Goal: Task Accomplishment & Management: Use online tool/utility

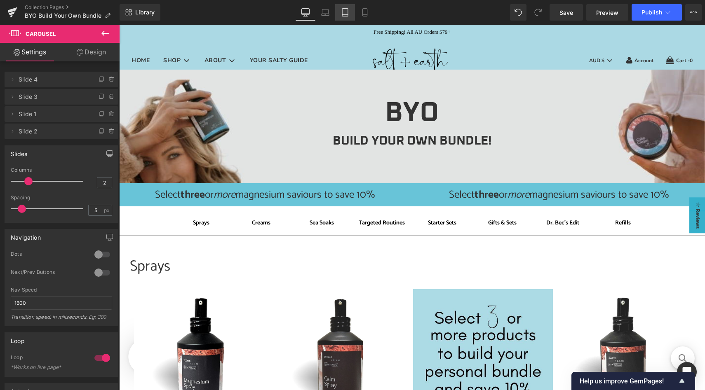
click at [347, 12] on icon at bounding box center [345, 12] width 8 height 8
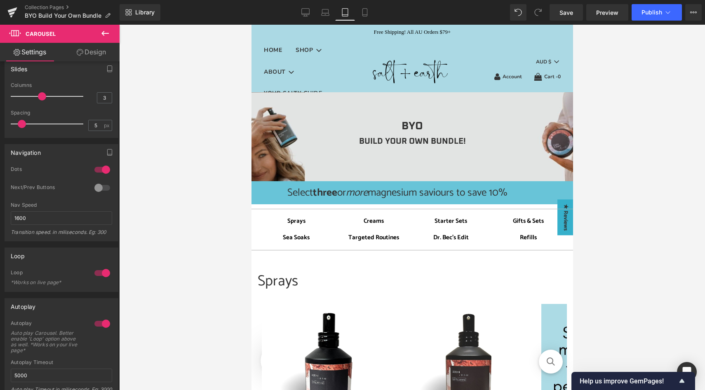
scroll to position [26, 0]
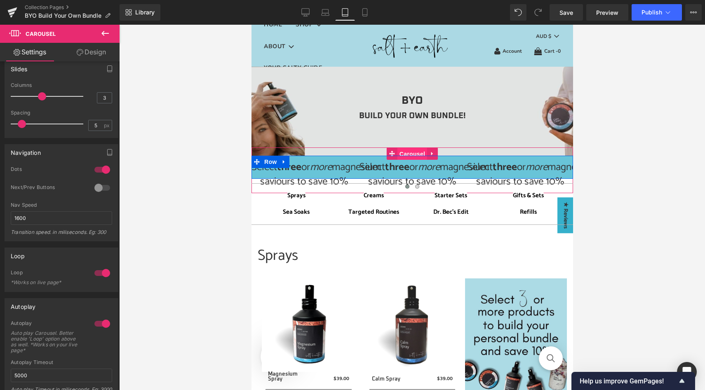
click at [410, 153] on span "Carousel" at bounding box center [412, 154] width 30 height 12
click at [98, 50] on link "Design" at bounding box center [91, 52] width 60 height 19
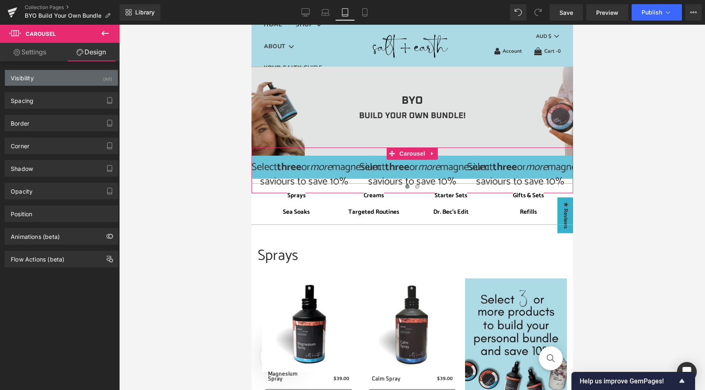
click at [74, 79] on div "Visibility (All)" at bounding box center [61, 78] width 113 height 16
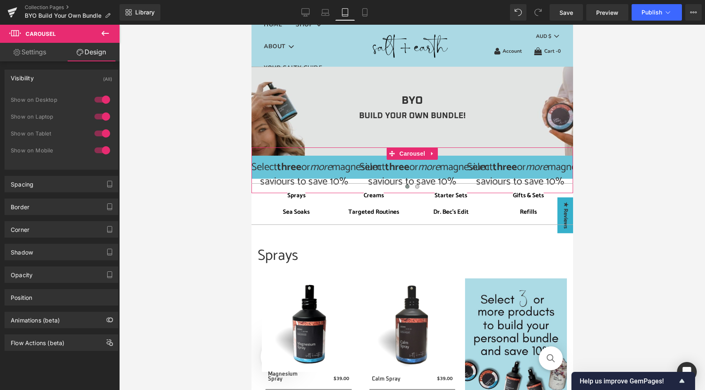
click at [98, 134] on div at bounding box center [102, 133] width 20 height 13
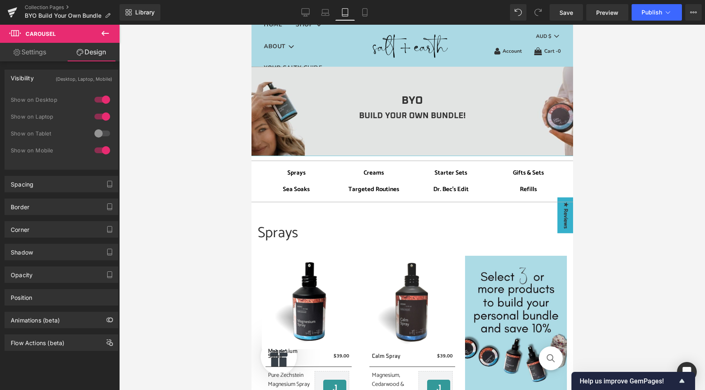
click at [99, 148] on div at bounding box center [102, 150] width 20 height 13
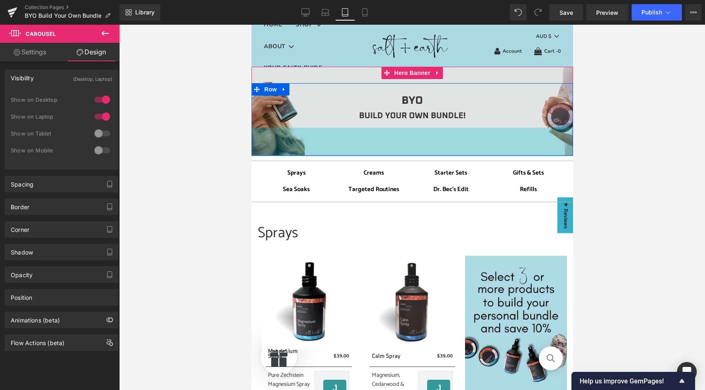
scroll to position [0, 0]
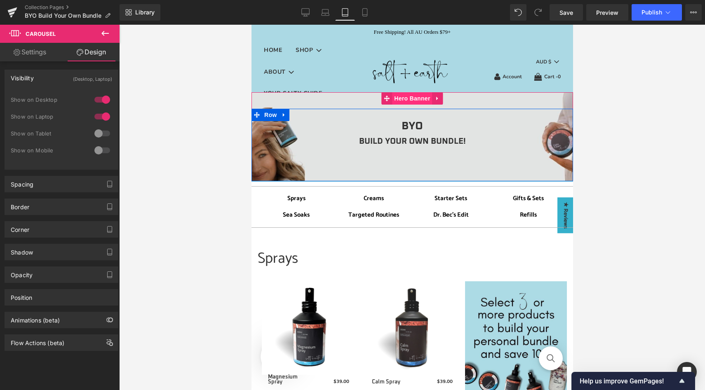
click at [407, 98] on span "Hero Banner" at bounding box center [412, 98] width 40 height 12
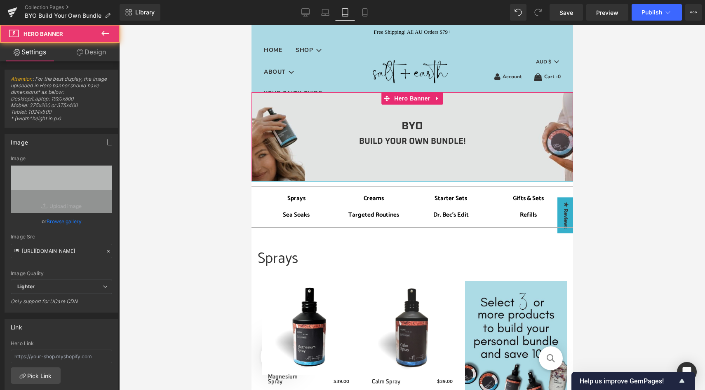
click at [93, 50] on link "Design" at bounding box center [91, 52] width 60 height 19
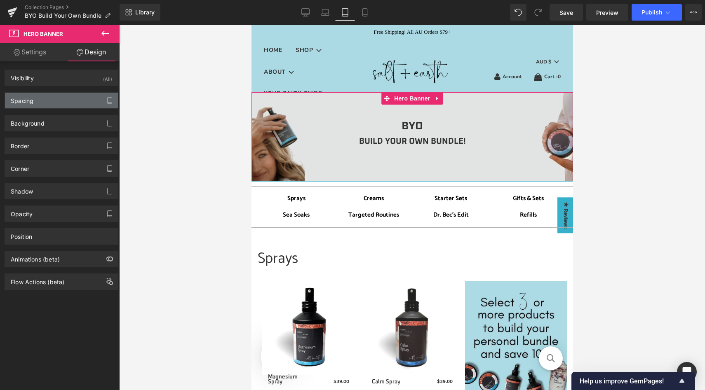
click at [64, 100] on div "Spacing" at bounding box center [61, 101] width 113 height 16
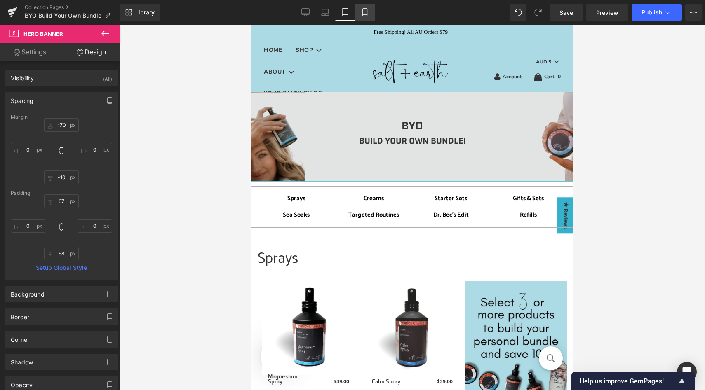
click at [365, 12] on icon at bounding box center [365, 12] width 8 height 8
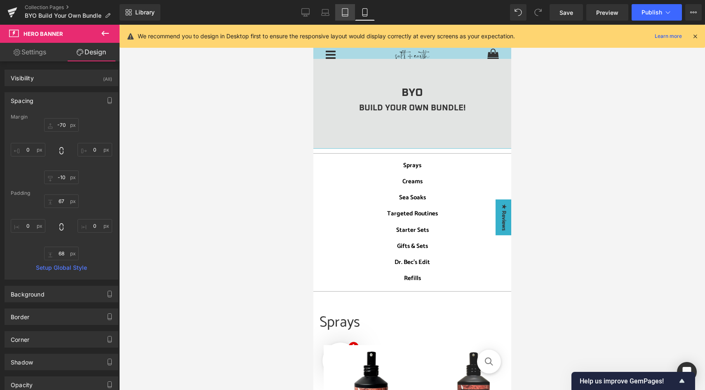
type input "-70"
type input "0"
type input "-10"
type input "0"
type input "67"
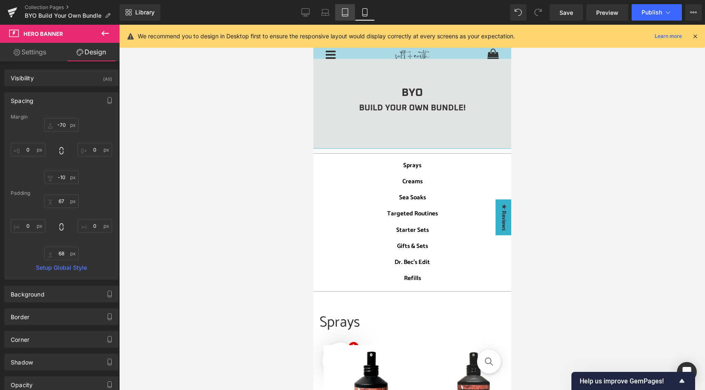
type input "0"
type input "68"
type input "0"
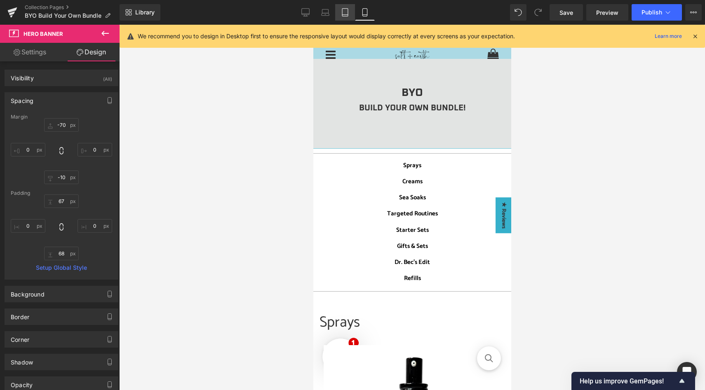
click at [346, 13] on icon at bounding box center [345, 12] width 8 height 8
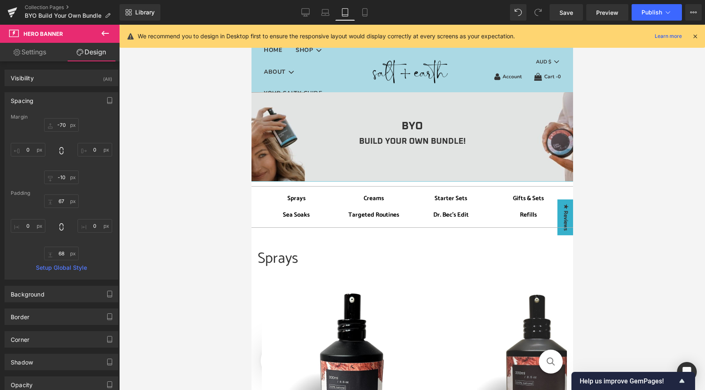
type input "-70"
type input "0"
type input "-10"
type input "0"
type input "67"
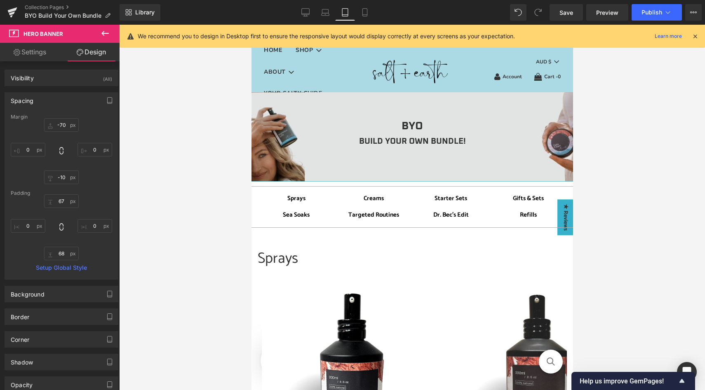
type input "0"
type input "68"
type input "0"
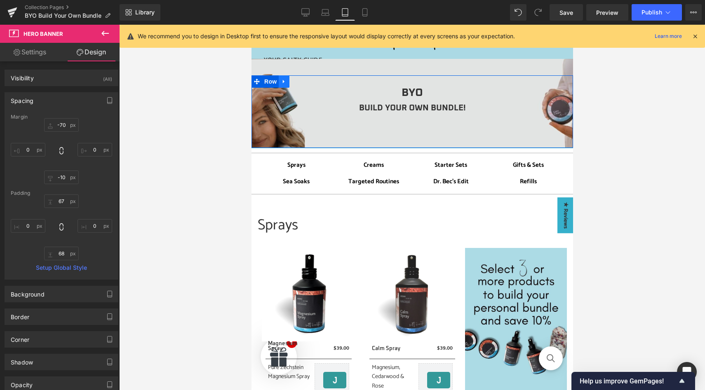
click at [286, 81] on icon at bounding box center [284, 81] width 6 height 6
click at [294, 81] on icon at bounding box center [295, 82] width 6 height 6
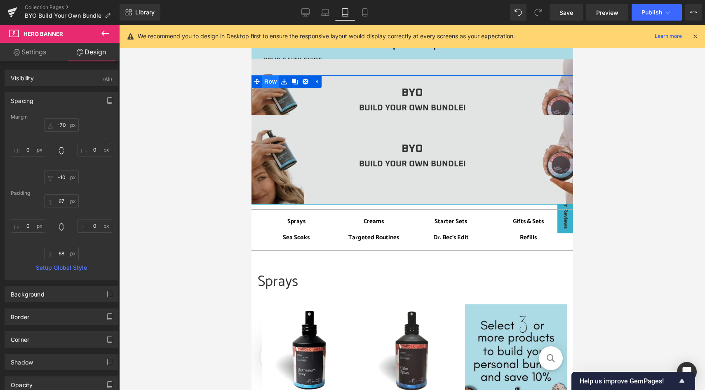
click at [270, 83] on span "Row" at bounding box center [270, 81] width 16 height 12
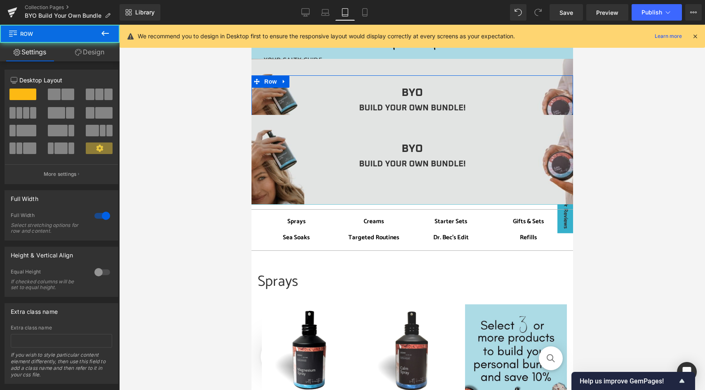
click at [99, 47] on link "Design" at bounding box center [90, 52] width 60 height 19
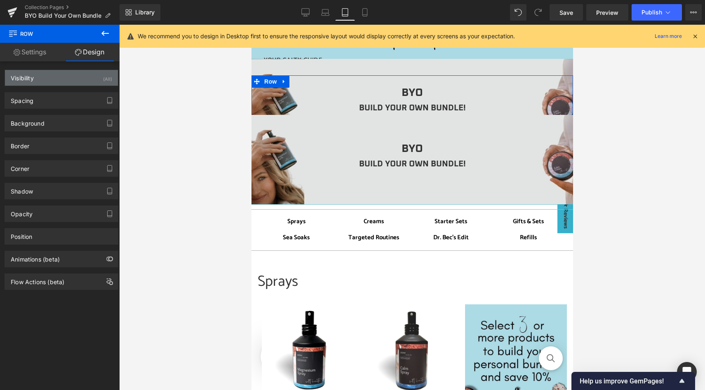
click at [92, 80] on div "Visibility (All)" at bounding box center [61, 78] width 113 height 16
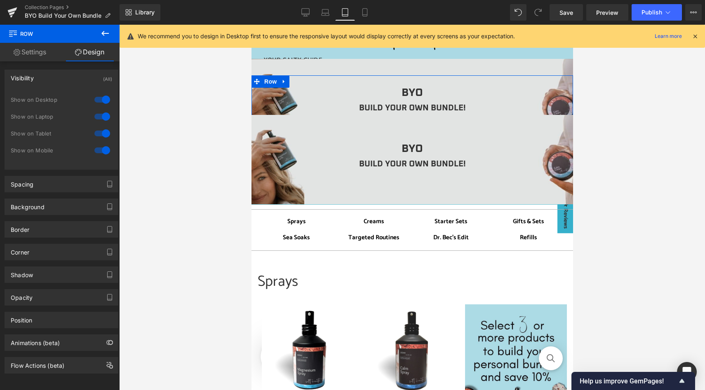
click at [100, 133] on div at bounding box center [102, 133] width 20 height 13
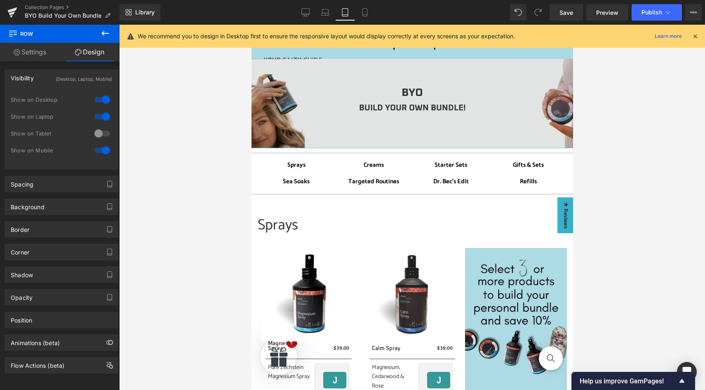
click at [100, 151] on div at bounding box center [102, 150] width 20 height 13
click at [99, 149] on div at bounding box center [102, 150] width 20 height 13
click at [270, 82] on span "Row" at bounding box center [270, 81] width 16 height 12
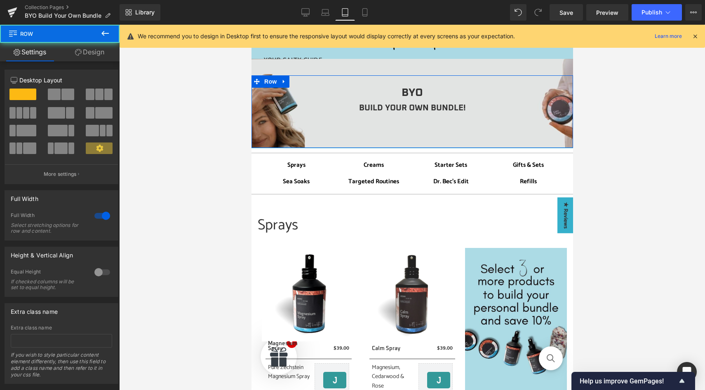
click at [85, 56] on link "Design" at bounding box center [90, 52] width 60 height 19
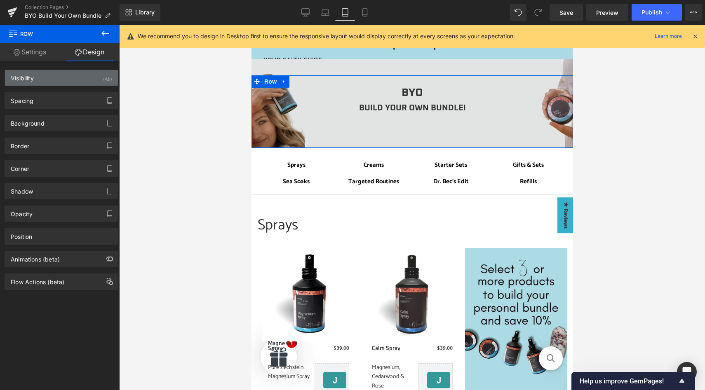
click at [87, 80] on div "Visibility (All)" at bounding box center [61, 78] width 113 height 16
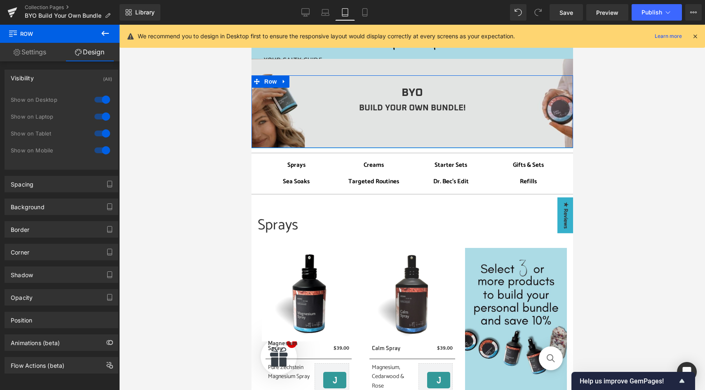
click at [100, 103] on div at bounding box center [102, 99] width 20 height 13
click at [100, 116] on div at bounding box center [102, 116] width 20 height 13
click at [100, 145] on div at bounding box center [102, 150] width 20 height 13
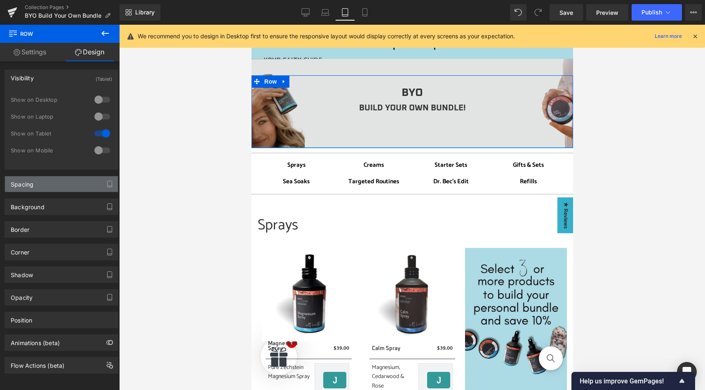
click at [58, 184] on div "Spacing" at bounding box center [61, 184] width 113 height 16
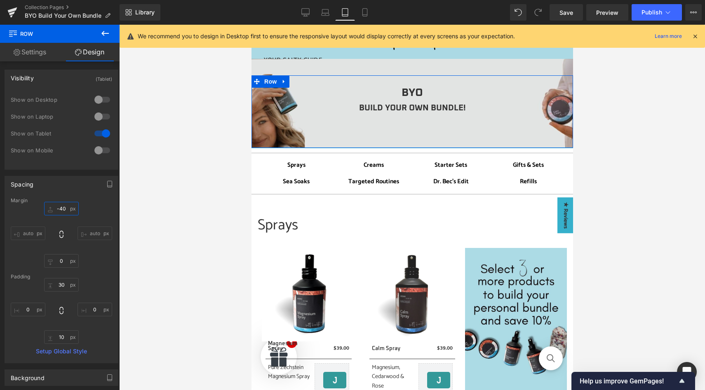
click at [63, 210] on input "-40" at bounding box center [61, 209] width 35 height 14
type input "0"
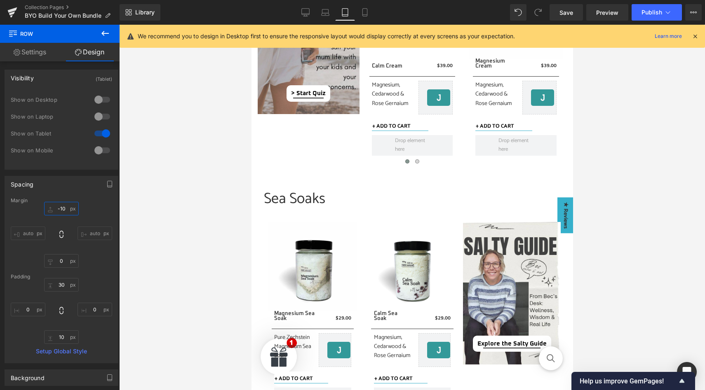
scroll to position [569, 0]
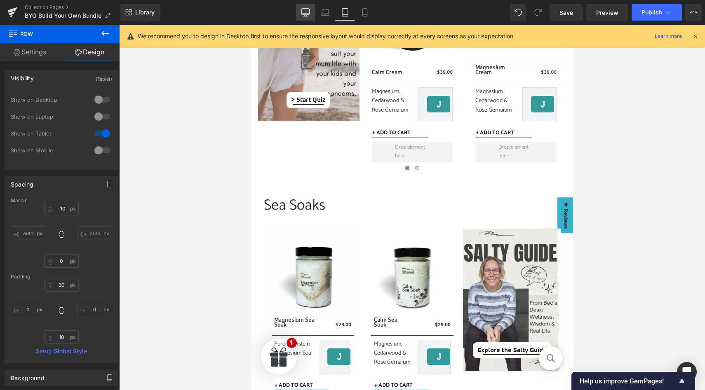
click at [309, 12] on icon at bounding box center [306, 12] width 8 height 6
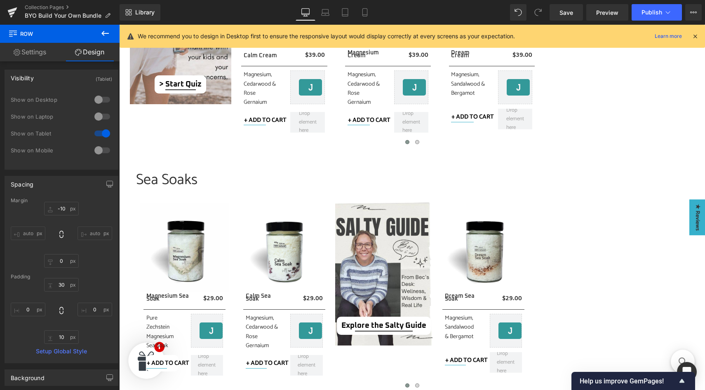
type input "-40"
type input "0"
type input "30"
type input "0"
type input "10"
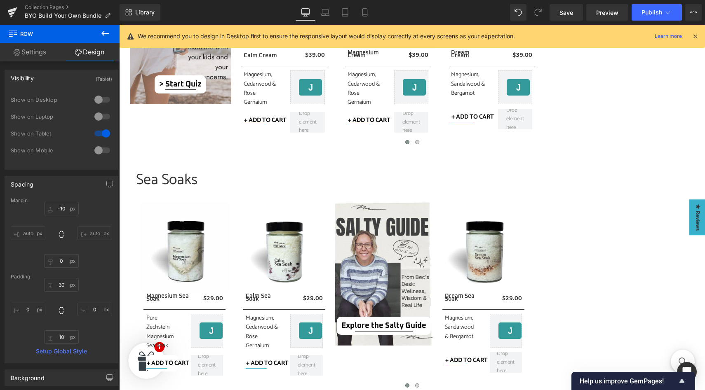
type input "0"
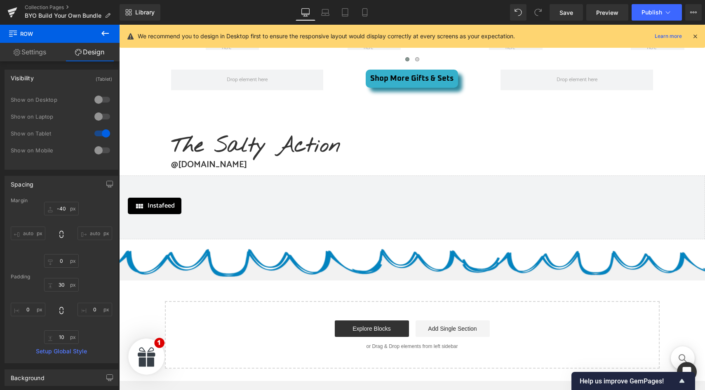
scroll to position [2152, 0]
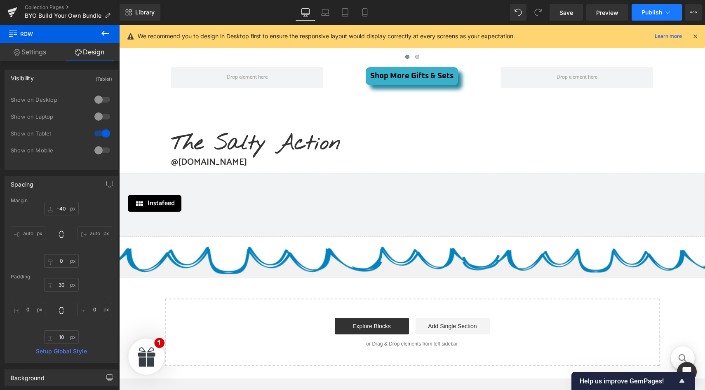
click at [658, 10] on span "Publish" at bounding box center [652, 12] width 21 height 7
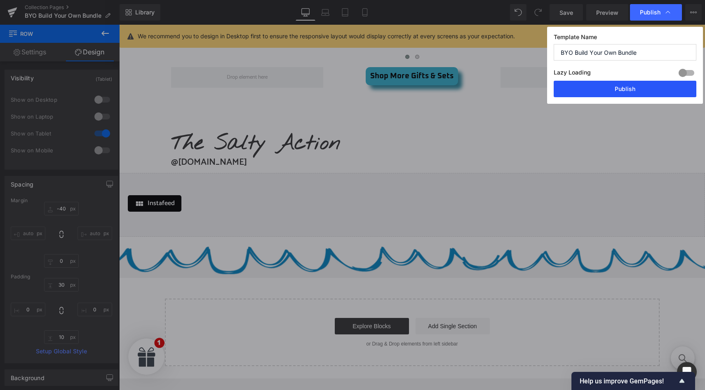
click at [622, 88] on button "Publish" at bounding box center [625, 89] width 143 height 16
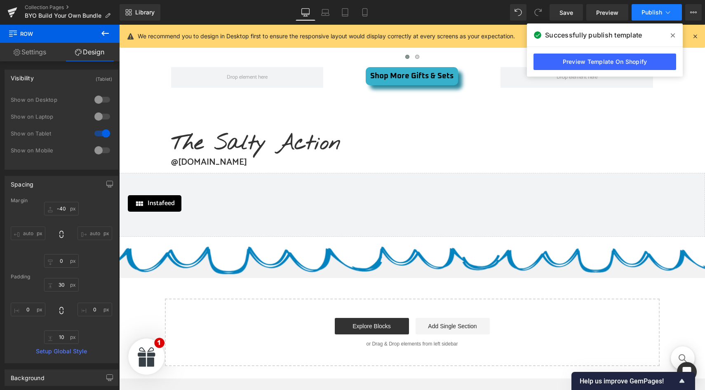
click at [668, 14] on icon at bounding box center [668, 12] width 8 height 8
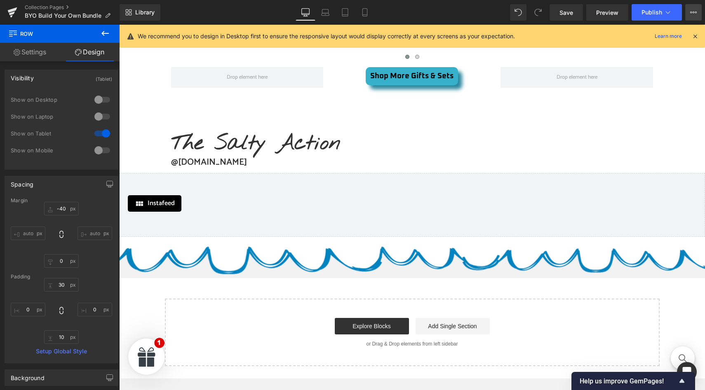
click at [694, 14] on icon at bounding box center [693, 12] width 7 height 7
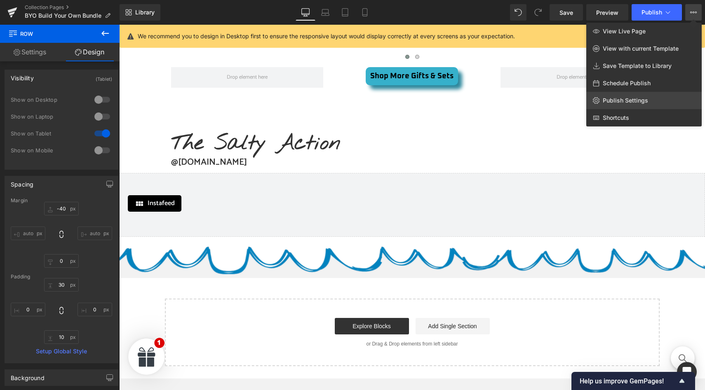
click at [633, 105] on link "Publish Settings" at bounding box center [643, 100] width 115 height 17
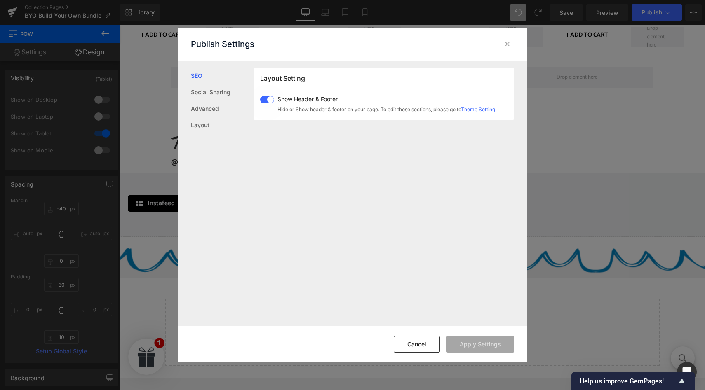
scroll to position [0, 0]
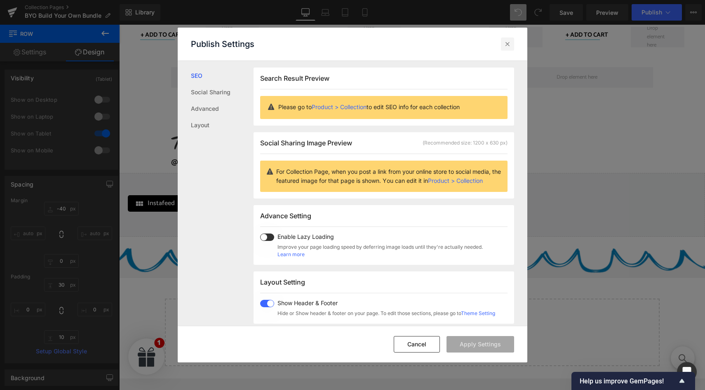
click at [508, 45] on icon at bounding box center [507, 44] width 8 height 8
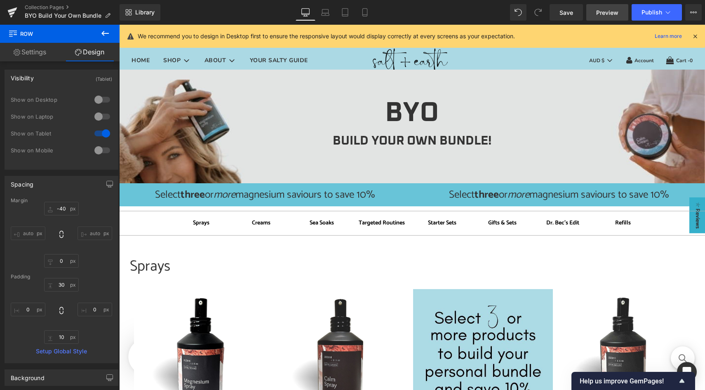
click at [602, 14] on span "Preview" at bounding box center [607, 12] width 22 height 9
click at [48, 7] on link "Collection Pages" at bounding box center [72, 7] width 95 height 7
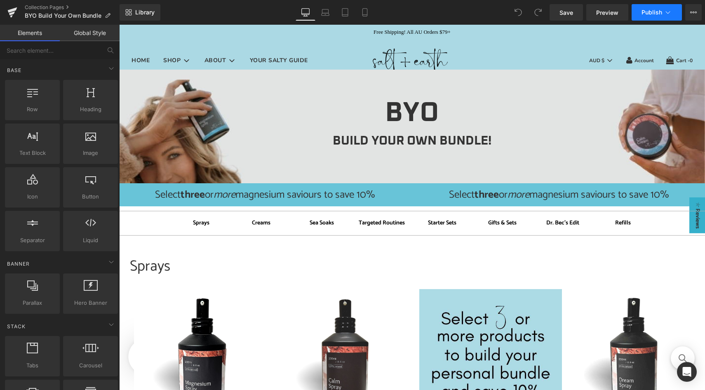
click at [668, 14] on icon at bounding box center [668, 12] width 8 height 8
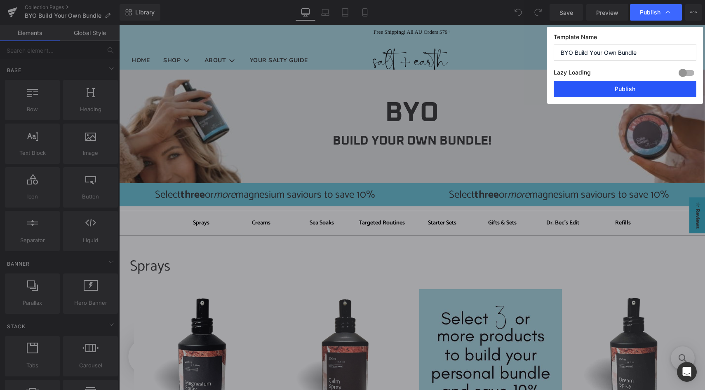
click at [628, 92] on button "Publish" at bounding box center [625, 89] width 143 height 16
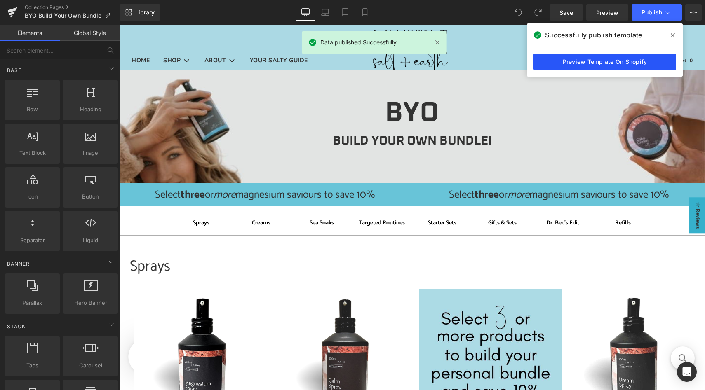
click at [597, 62] on link "Preview Template On Shopify" at bounding box center [605, 62] width 143 height 16
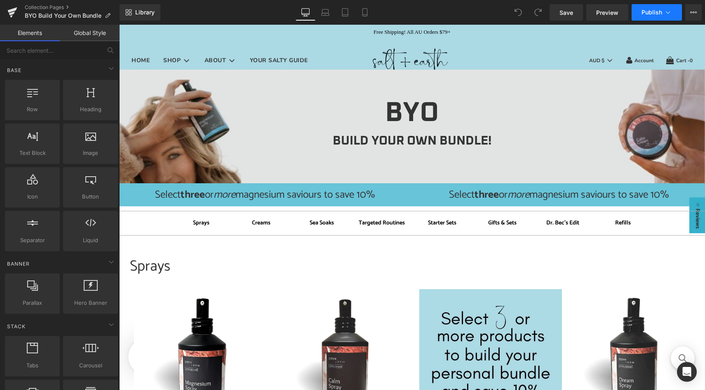
click at [670, 12] on icon at bounding box center [668, 12] width 8 height 8
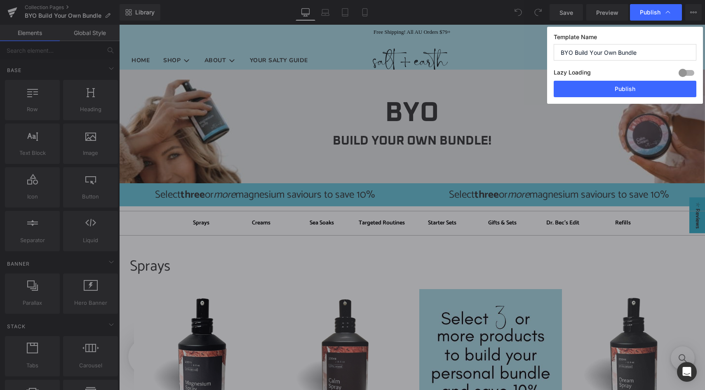
click at [670, 12] on icon at bounding box center [668, 12] width 8 height 8
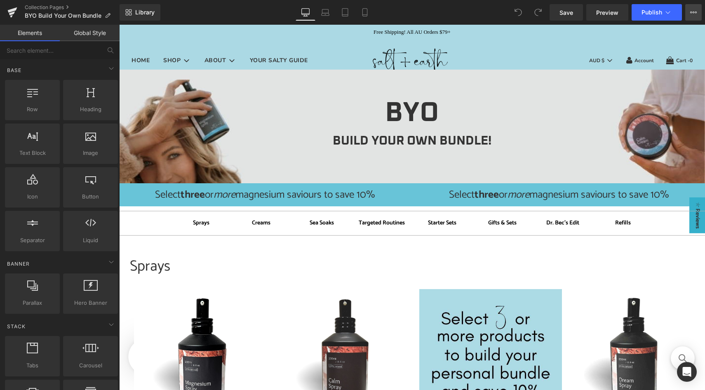
click at [692, 12] on icon at bounding box center [693, 12] width 7 height 7
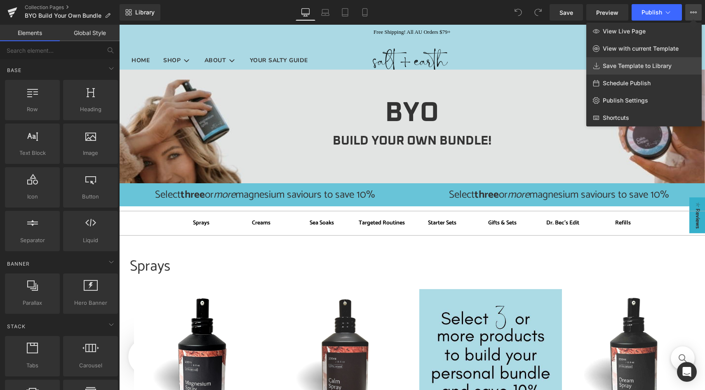
click at [624, 68] on span "Save Template to Library" at bounding box center [637, 65] width 69 height 7
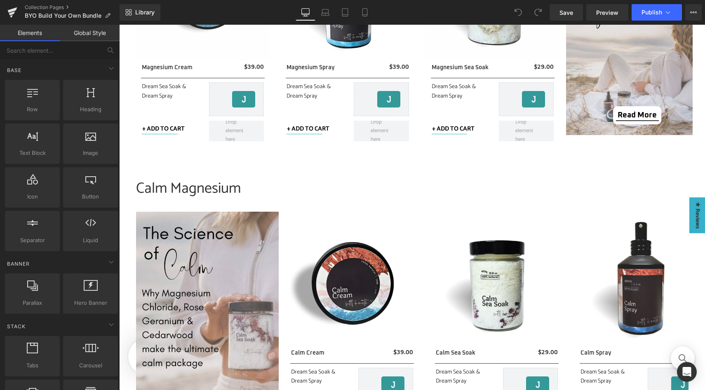
scroll to position [1240, 0]
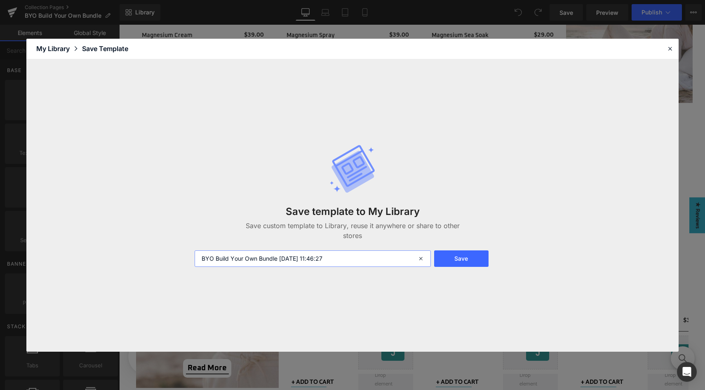
drag, startPoint x: 352, startPoint y: 256, endPoint x: 191, endPoint y: 251, distance: 160.9
click at [191, 251] on div "BYO Build Your Own Bundle 2025-10-07 11:46:27" at bounding box center [312, 259] width 245 height 16
click at [280, 255] on input "BYO Build Your Own Bundle 2025-10-07 11:46:27" at bounding box center [313, 259] width 236 height 16
type input "BYO Build Your Own Bundle"
click at [456, 255] on button "Save" at bounding box center [461, 259] width 54 height 16
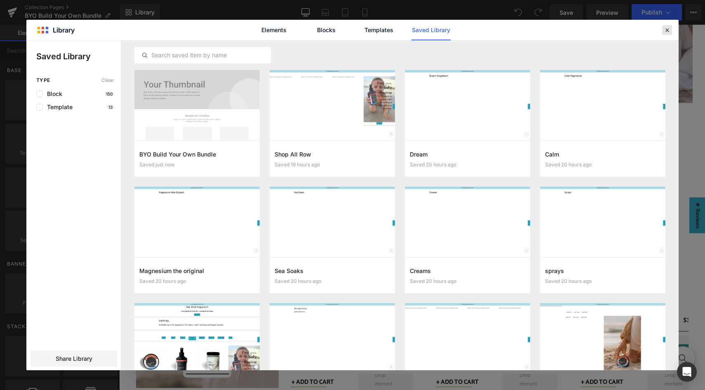
click at [668, 32] on icon at bounding box center [666, 29] width 7 height 7
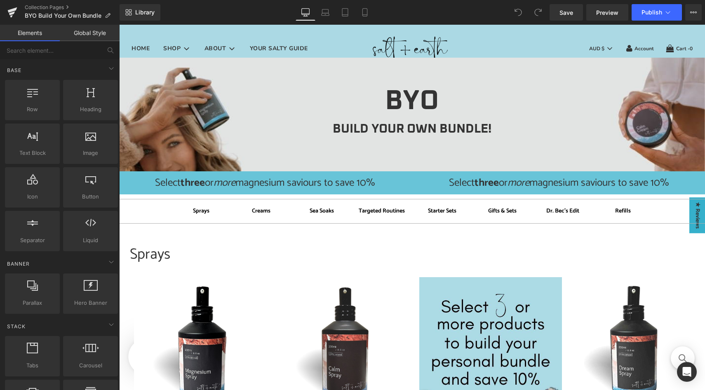
scroll to position [0, 0]
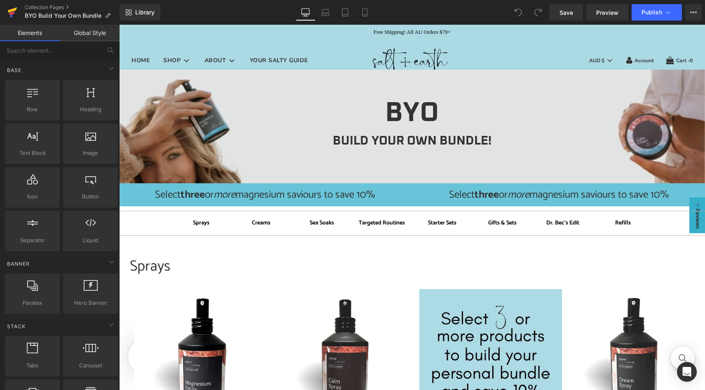
click at [14, 9] on icon at bounding box center [12, 9] width 9 height 5
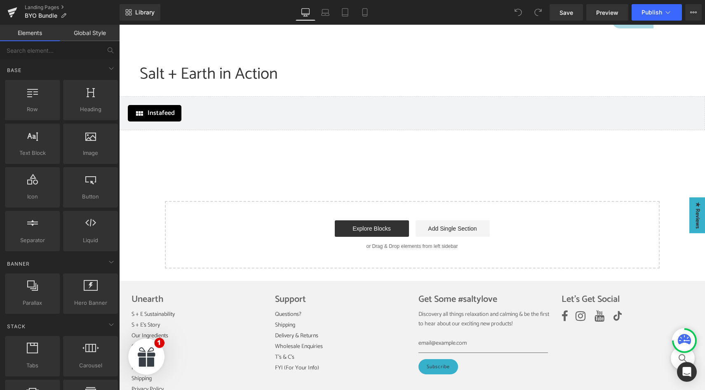
scroll to position [1222, 0]
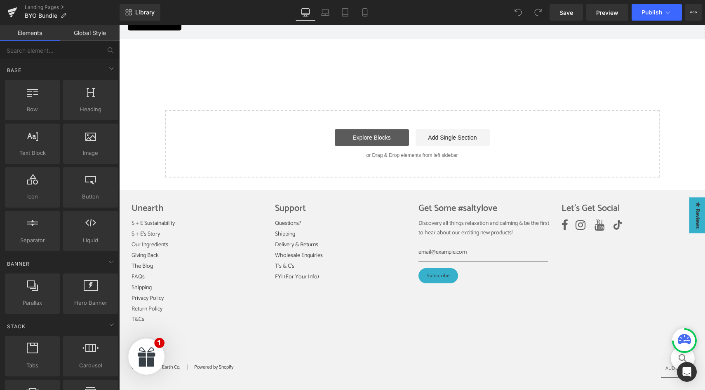
click at [379, 134] on link "Explore Blocks" at bounding box center [372, 137] width 74 height 16
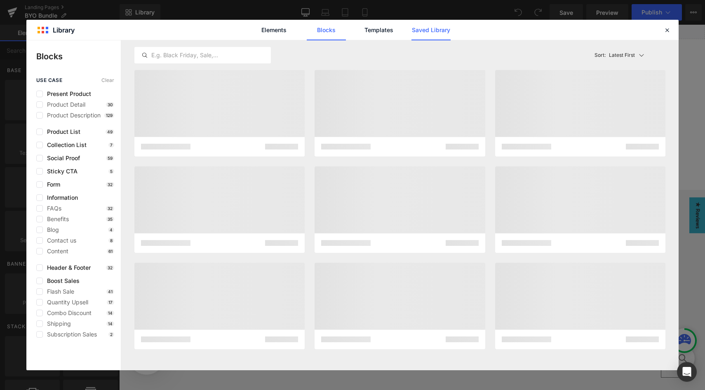
click at [423, 32] on link "Saved Library" at bounding box center [431, 30] width 39 height 21
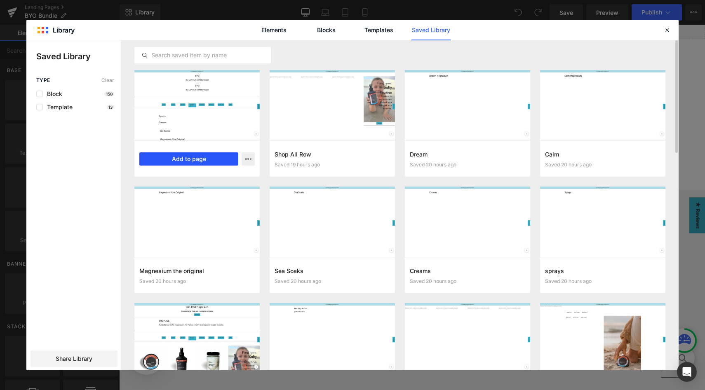
click at [195, 159] on button "Add to page" at bounding box center [188, 159] width 99 height 13
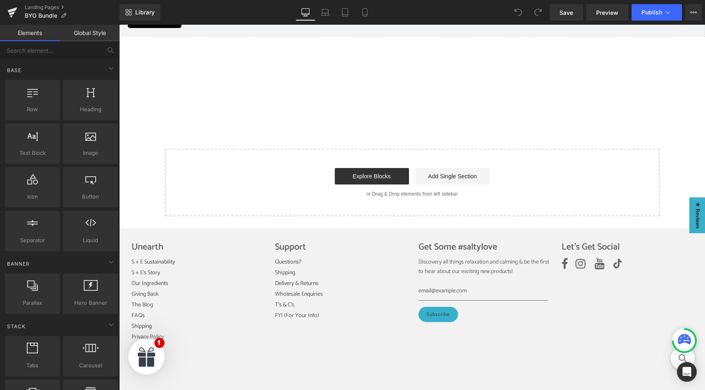
scroll to position [1224, 0]
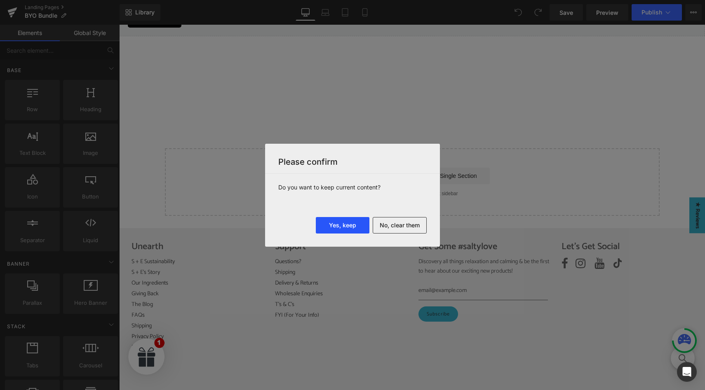
click at [352, 228] on button "Yes, keep" at bounding box center [343, 225] width 54 height 16
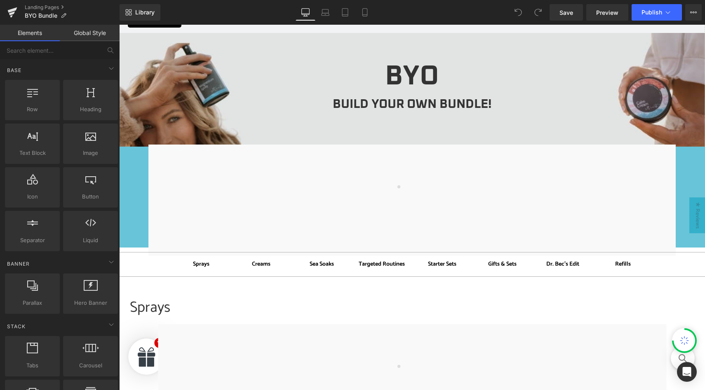
click at [334, 257] on div "Sea Soaks" at bounding box center [322, 265] width 48 height 16
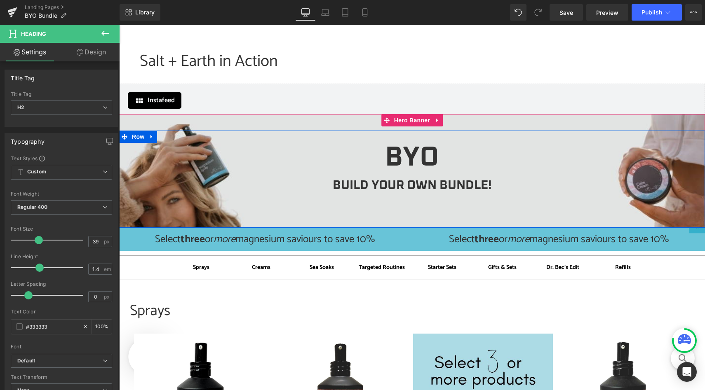
click at [119, 25] on div at bounding box center [119, 25] width 0 height 0
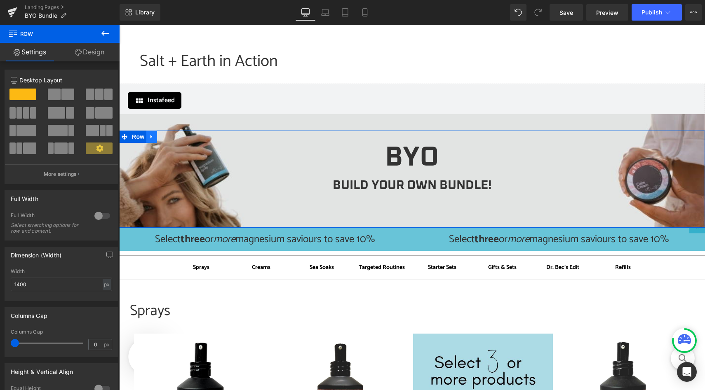
click at [151, 136] on icon at bounding box center [152, 137] width 6 height 6
click at [172, 137] on icon at bounding box center [173, 137] width 6 height 6
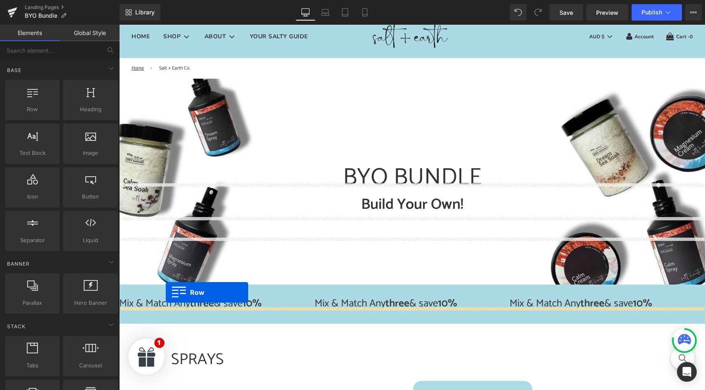
scroll to position [56, 0]
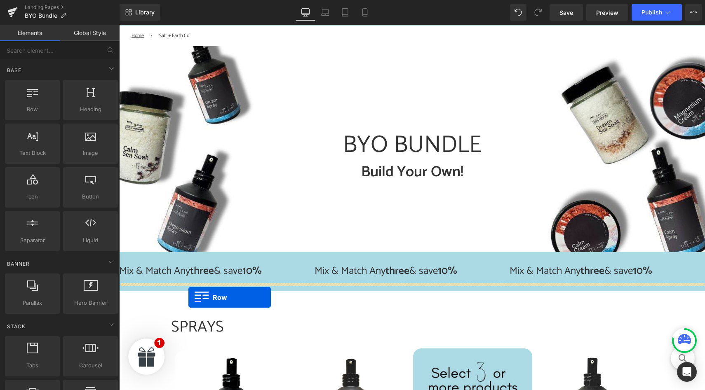
drag, startPoint x: 123, startPoint y: 215, endPoint x: 188, endPoint y: 298, distance: 105.1
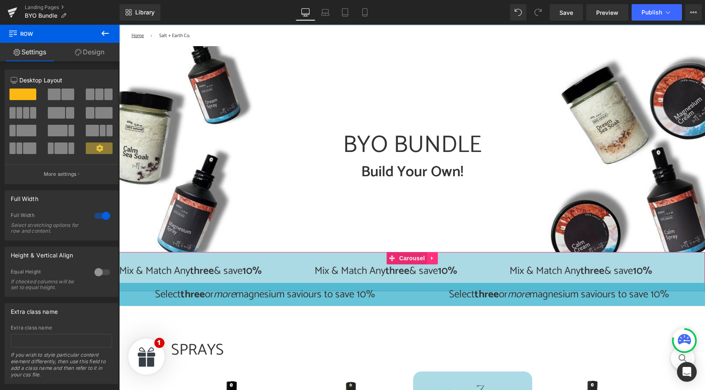
click at [432, 259] on icon at bounding box center [432, 259] width 2 height 4
click at [440, 259] on icon at bounding box center [438, 259] width 6 height 6
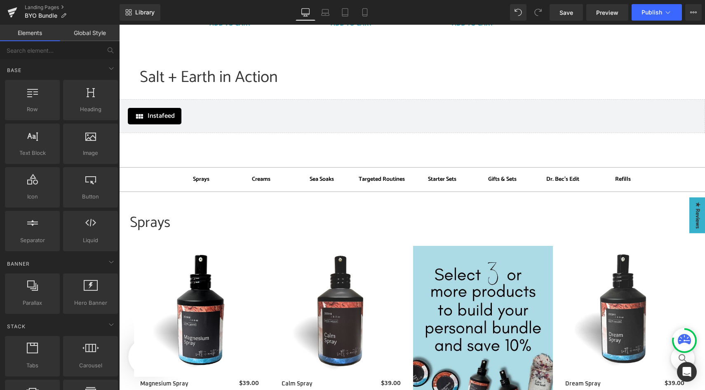
scroll to position [1039, 0]
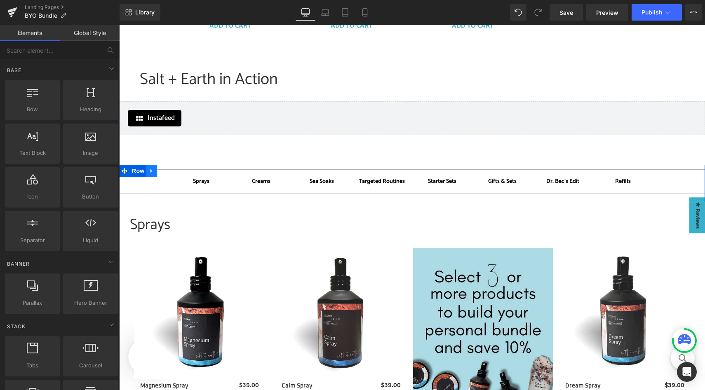
click at [151, 172] on icon at bounding box center [152, 171] width 2 height 4
click at [176, 174] on link at bounding box center [173, 171] width 11 height 12
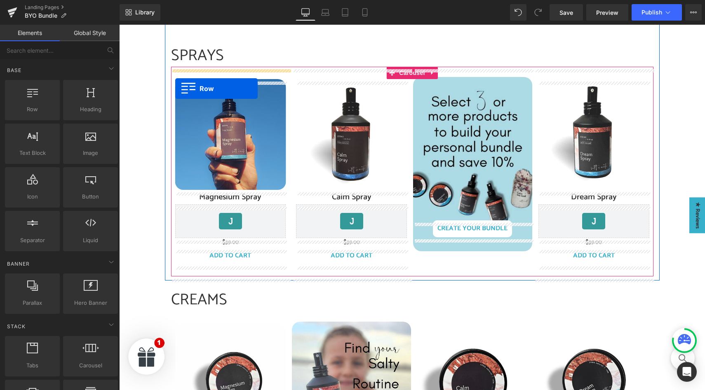
scroll to position [332, 0]
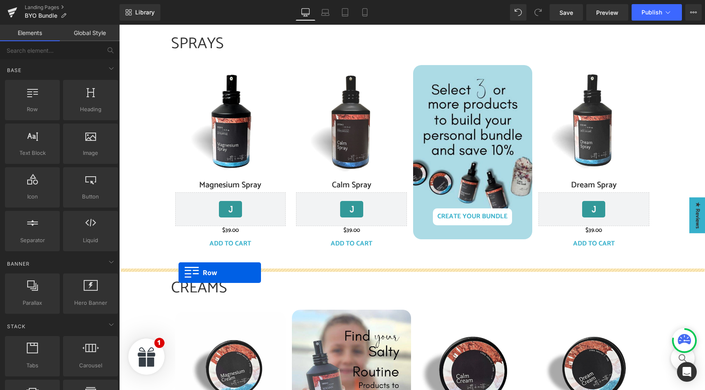
drag, startPoint x: 123, startPoint y: 173, endPoint x: 179, endPoint y: 273, distance: 114.3
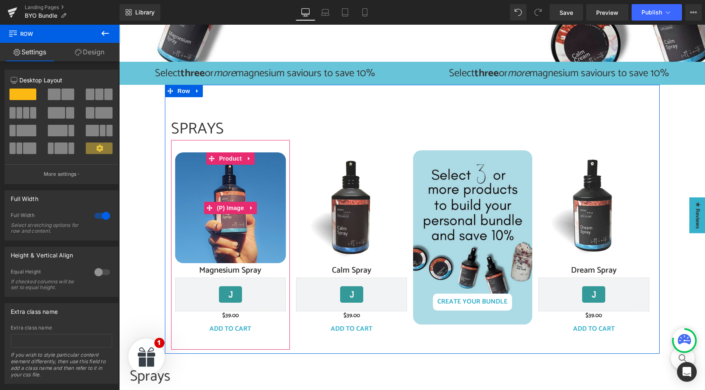
scroll to position [233, 0]
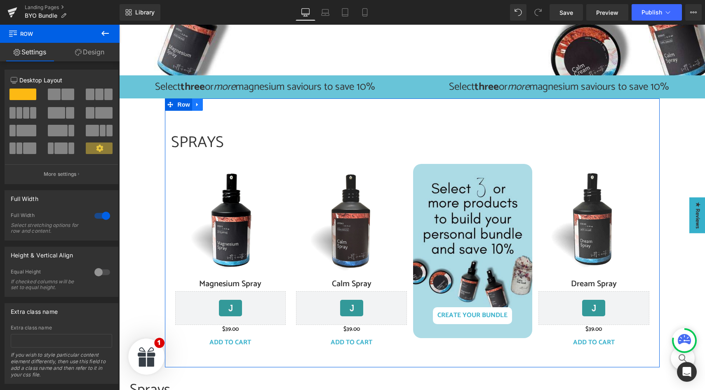
click at [199, 107] on icon at bounding box center [198, 105] width 6 height 6
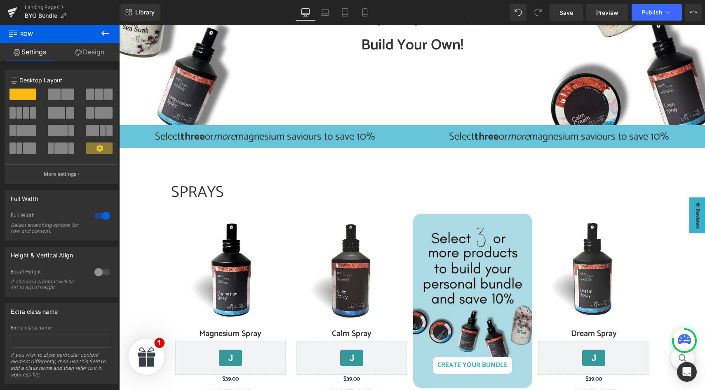
scroll to position [175, 0]
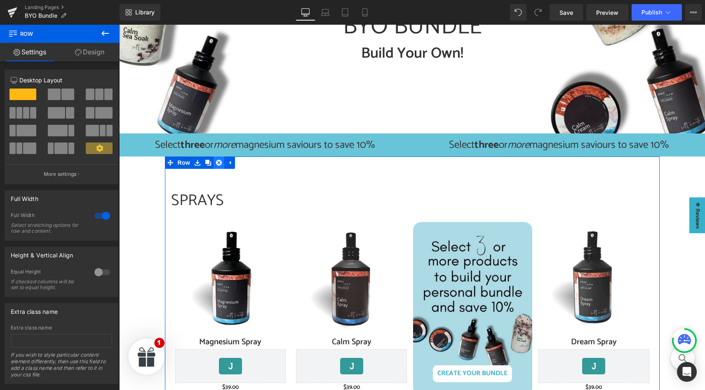
click at [221, 163] on icon at bounding box center [219, 163] width 6 height 6
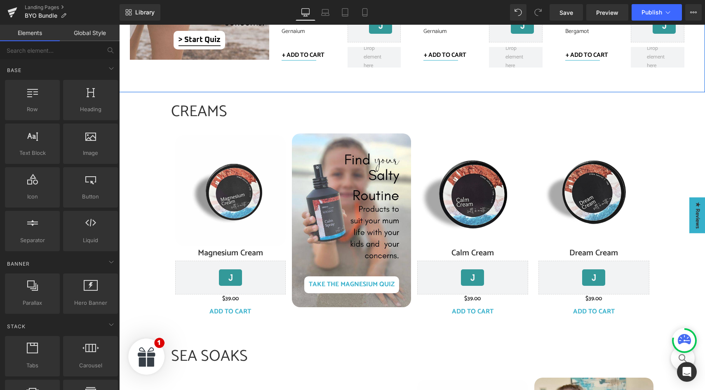
scroll to position [822, 0]
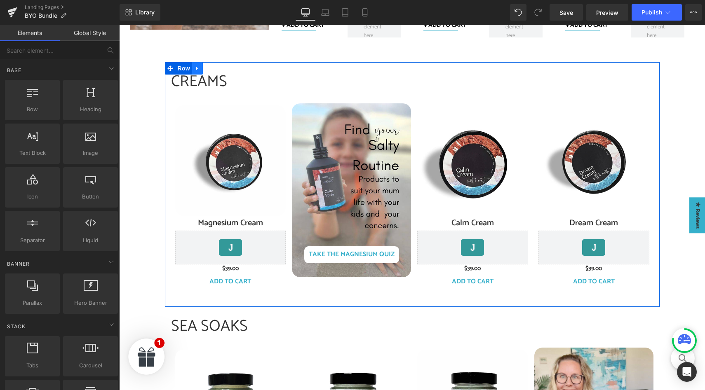
click at [197, 68] on icon at bounding box center [197, 69] width 2 height 4
click at [218, 70] on icon at bounding box center [219, 69] width 6 height 6
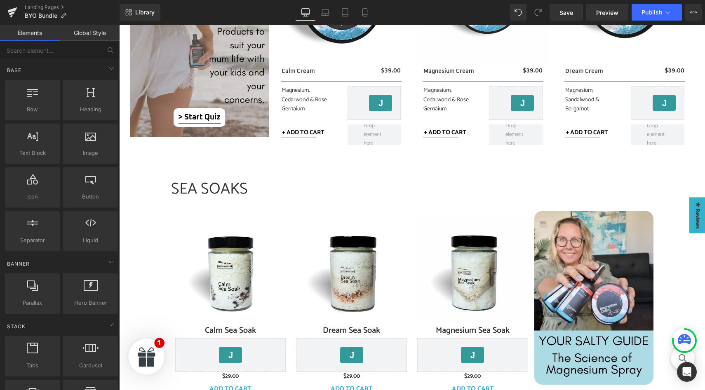
scroll to position [717, 0]
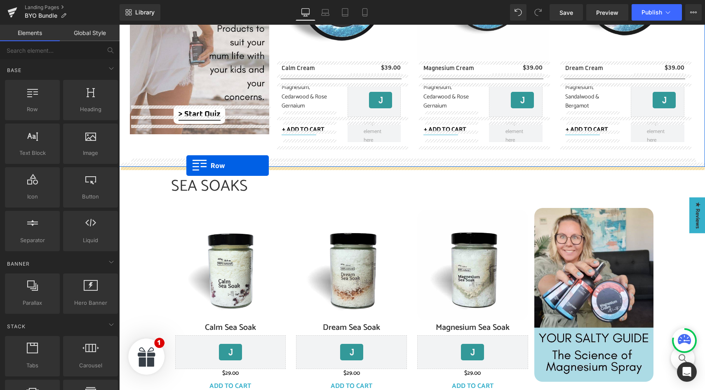
drag, startPoint x: 128, startPoint y: 162, endPoint x: 186, endPoint y: 166, distance: 58.2
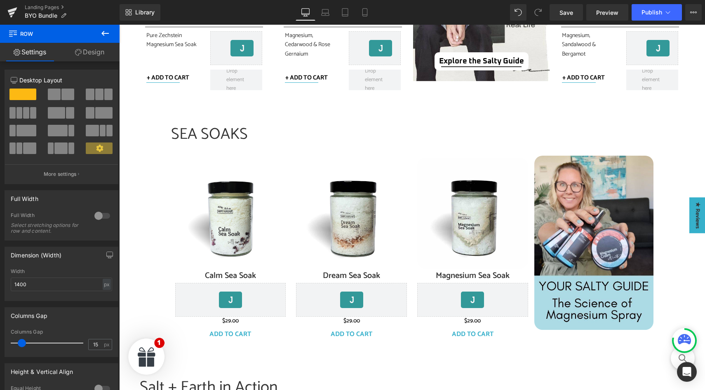
scroll to position [1049, 0]
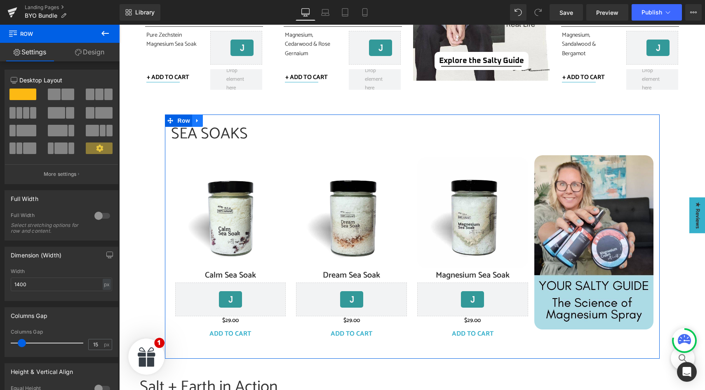
click at [199, 122] on icon at bounding box center [198, 121] width 6 height 6
click at [219, 122] on icon at bounding box center [219, 121] width 6 height 6
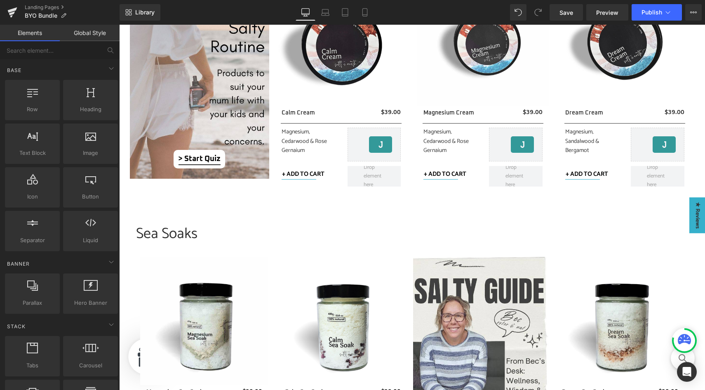
scroll to position [643, 0]
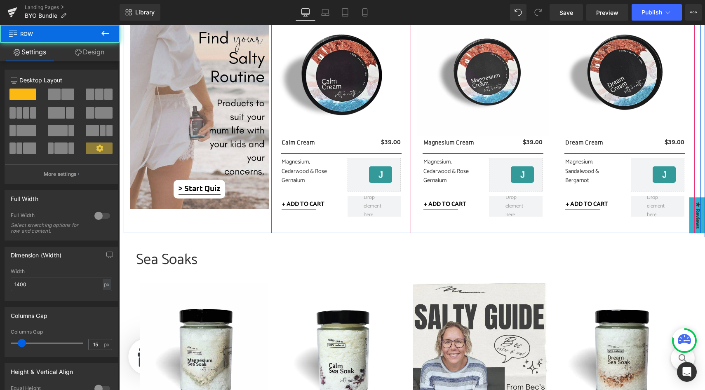
drag, startPoint x: 338, startPoint y: 237, endPoint x: 338, endPoint y: 223, distance: 14.4
click at [338, 223] on div "Creams Heading Image > Start Quiz Button Separator Sale Off" at bounding box center [412, 103] width 577 height 262
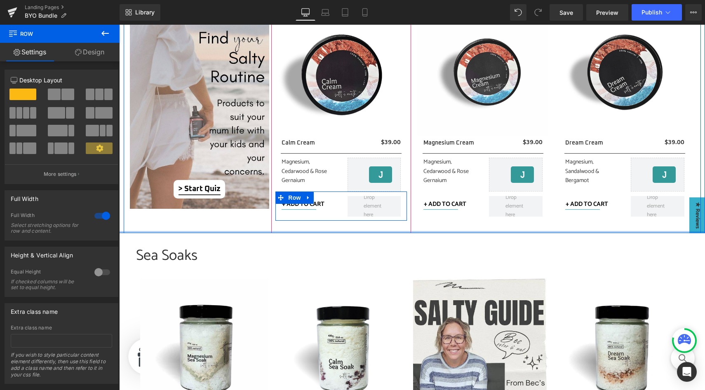
drag, startPoint x: 346, startPoint y: 236, endPoint x: 346, endPoint y: 218, distance: 18.1
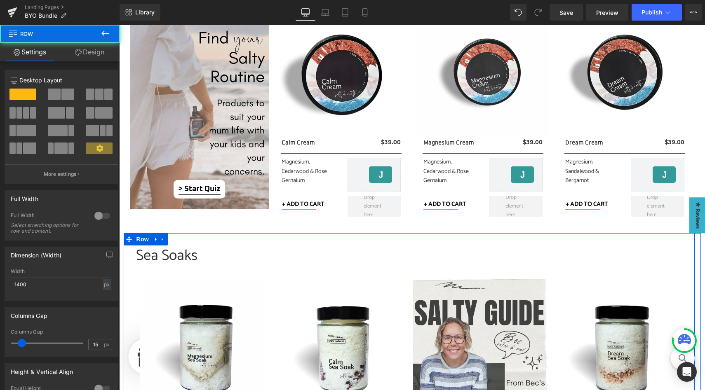
click at [351, 236] on div "Sea Soaks Heading Sale Off (P) Image Magnesium Sea Soak (P) Title $0 $29.00 (P)…" at bounding box center [412, 370] width 565 height 275
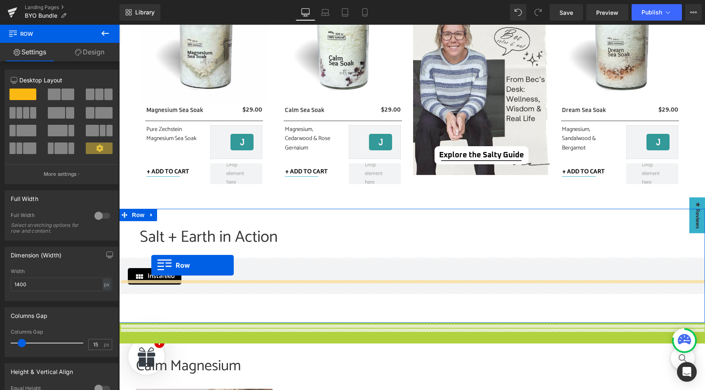
scroll to position [972, 0]
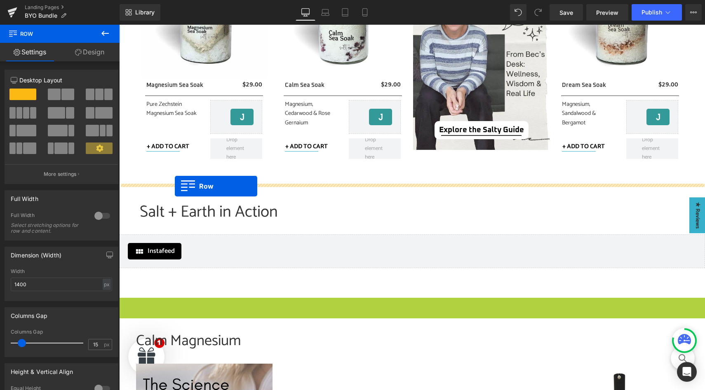
drag, startPoint x: 124, startPoint y: 241, endPoint x: 175, endPoint y: 186, distance: 74.7
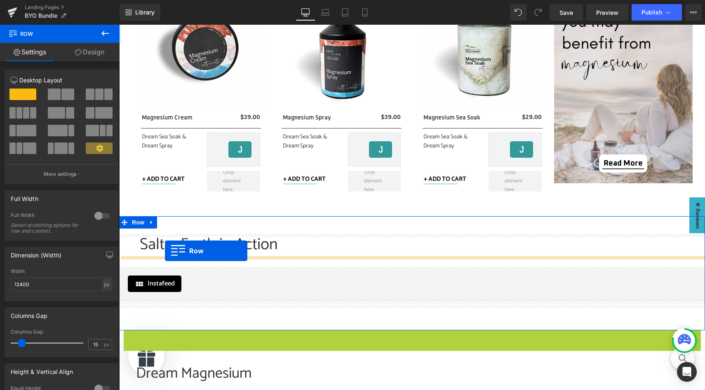
scroll to position [1218, 0]
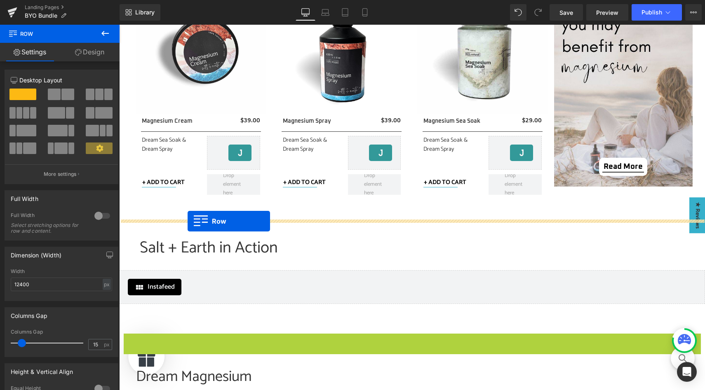
drag, startPoint x: 128, startPoint y: 215, endPoint x: 188, endPoint y: 221, distance: 59.7
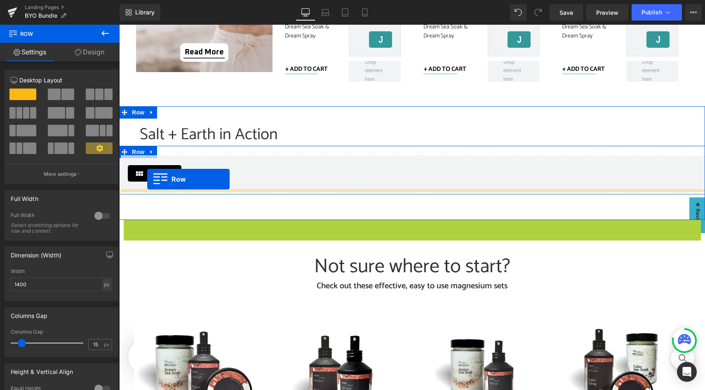
scroll to position [1609, 0]
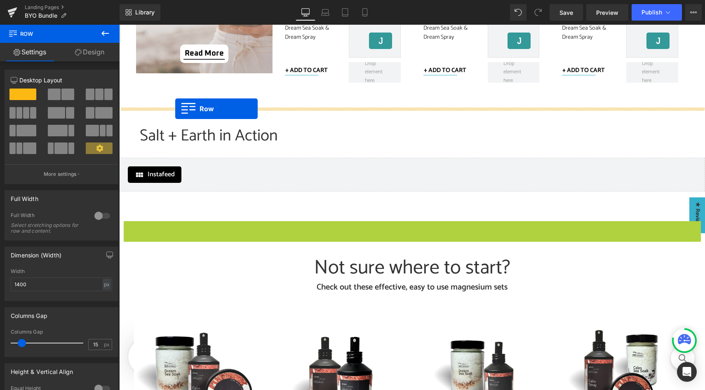
drag, startPoint x: 128, startPoint y: 188, endPoint x: 175, endPoint y: 109, distance: 92.3
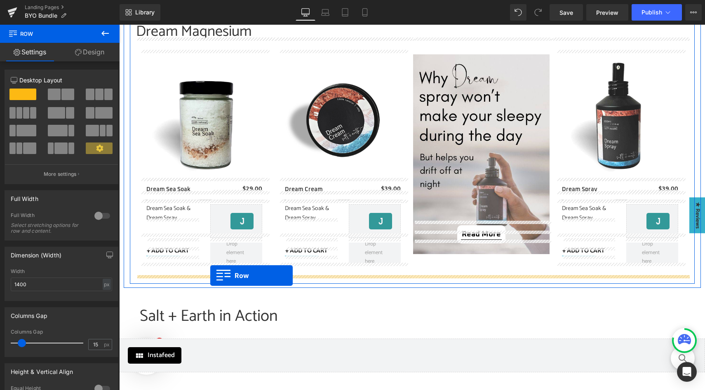
scroll to position [1712, 0]
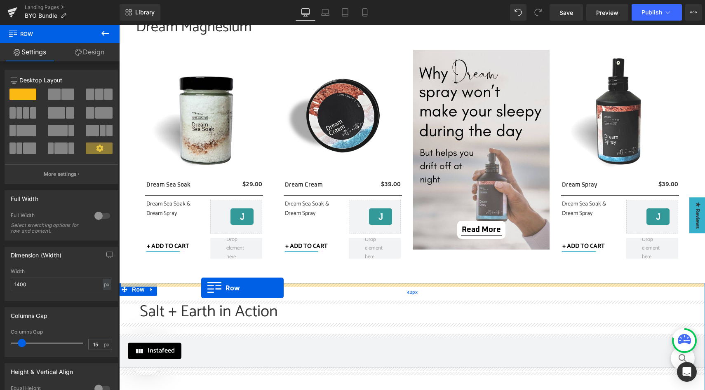
drag, startPoint x: 127, startPoint y: 168, endPoint x: 201, endPoint y: 288, distance: 140.9
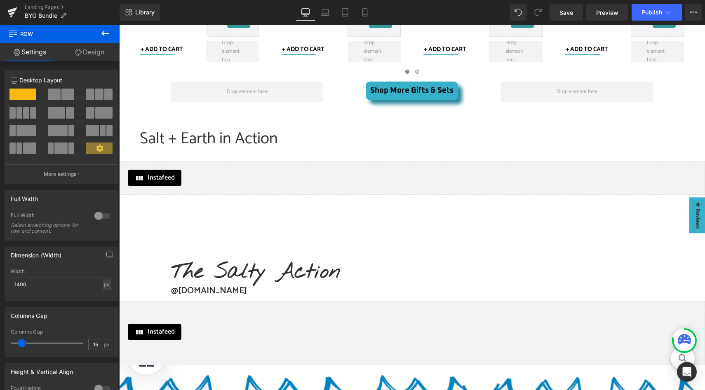
scroll to position [2214, 0]
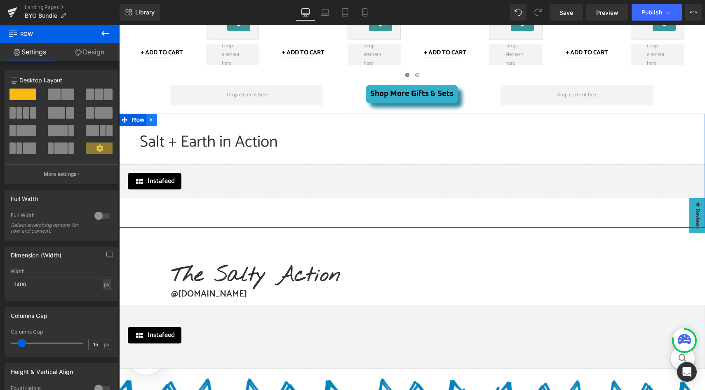
click at [152, 120] on icon at bounding box center [152, 120] width 2 height 4
click at [173, 120] on icon at bounding box center [173, 120] width 6 height 6
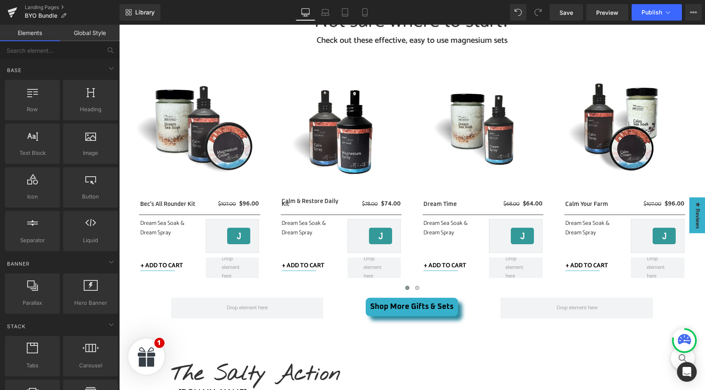
scroll to position [1995, 0]
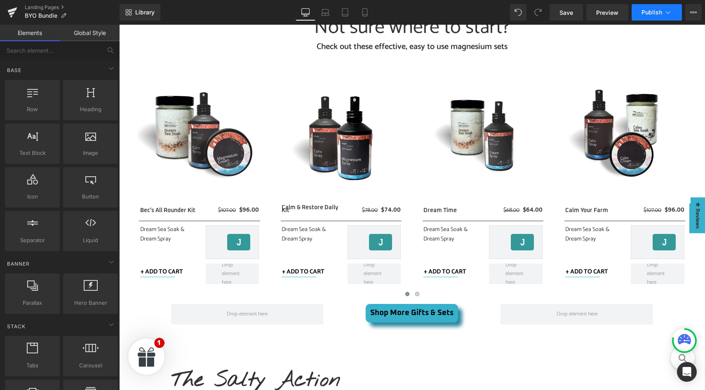
click at [652, 14] on span "Publish" at bounding box center [652, 12] width 21 height 7
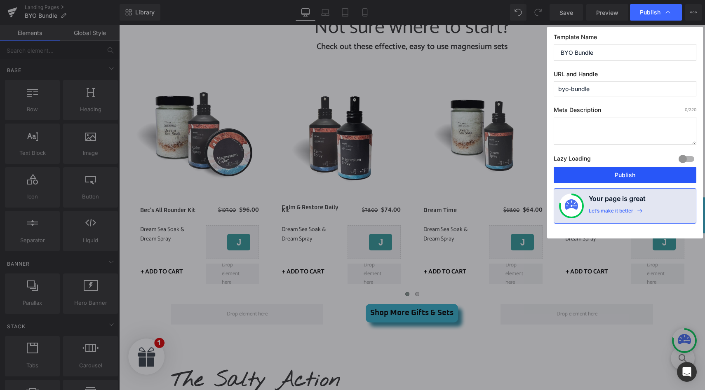
drag, startPoint x: 609, startPoint y: 173, endPoint x: 225, endPoint y: 138, distance: 385.5
click at [609, 173] on button "Publish" at bounding box center [625, 175] width 143 height 16
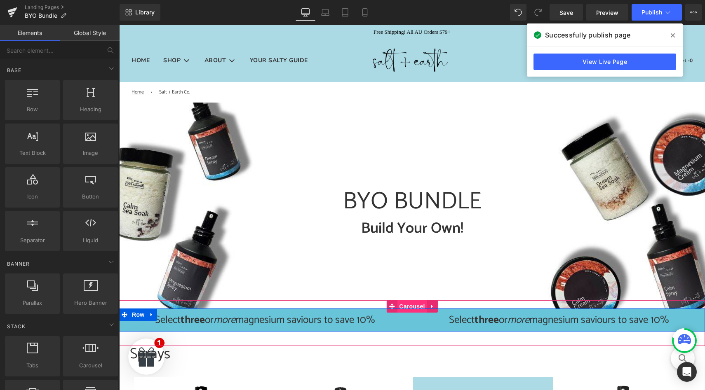
click at [411, 307] on span "Carousel" at bounding box center [412, 307] width 30 height 12
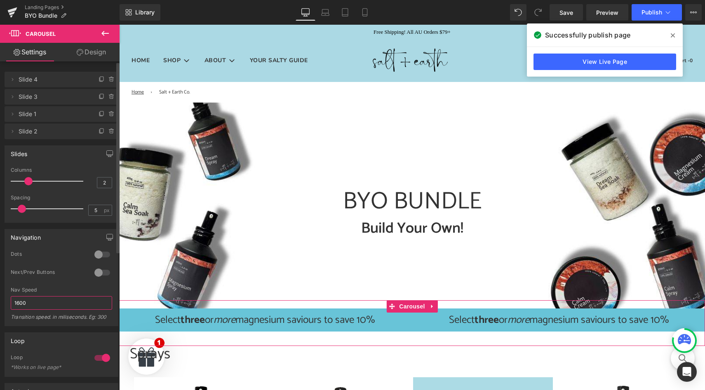
drag, startPoint x: 33, startPoint y: 302, endPoint x: 8, endPoint y: 302, distance: 24.7
click at [8, 302] on div "0 Dots 1 Dots 1 Dots 1 Dots 0 Next/Prev Buttons 1 Next/Prev Buttons 0 Next/Prev…" at bounding box center [61, 288] width 113 height 75
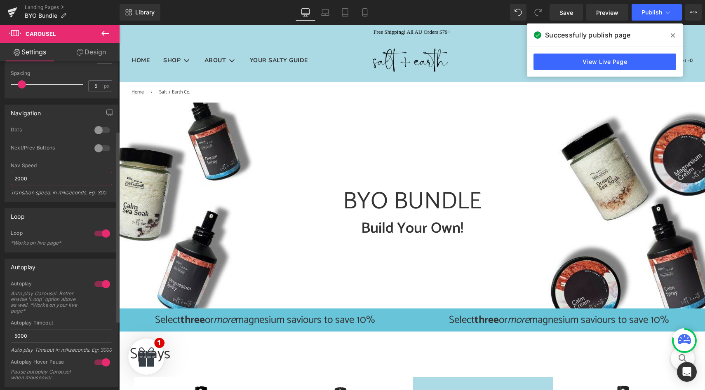
scroll to position [147, 0]
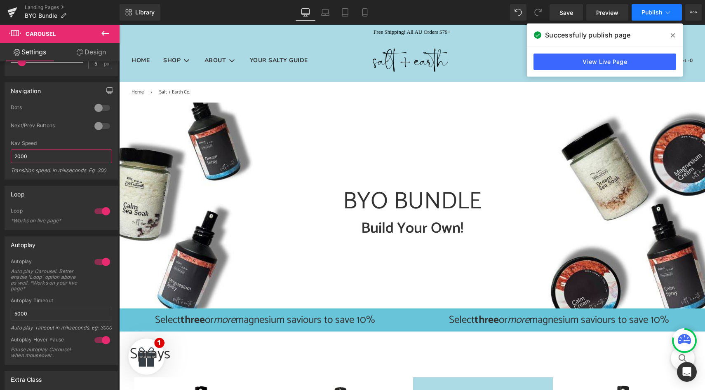
type input "2000"
click at [651, 13] on span "Publish" at bounding box center [652, 12] width 21 height 7
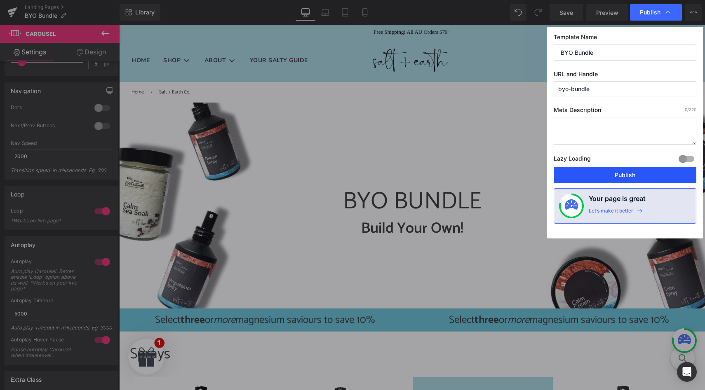
click at [598, 175] on button "Publish" at bounding box center [625, 175] width 143 height 16
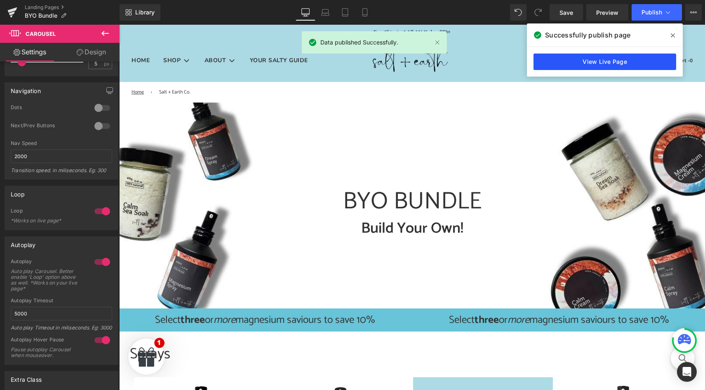
click at [611, 59] on link "View Live Page" at bounding box center [605, 62] width 143 height 16
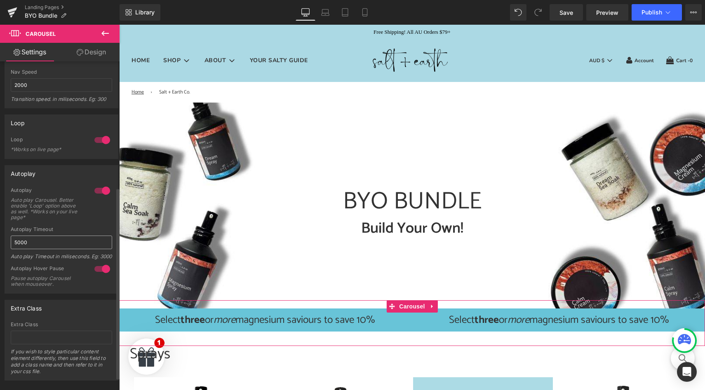
scroll to position [219, 0]
drag, startPoint x: 31, startPoint y: 244, endPoint x: 9, endPoint y: 244, distance: 21.9
click at [9, 244] on div "1 Autoplay Auto play Carousel. Better enable 'Loop' option above as well. *Work…" at bounding box center [61, 240] width 113 height 106
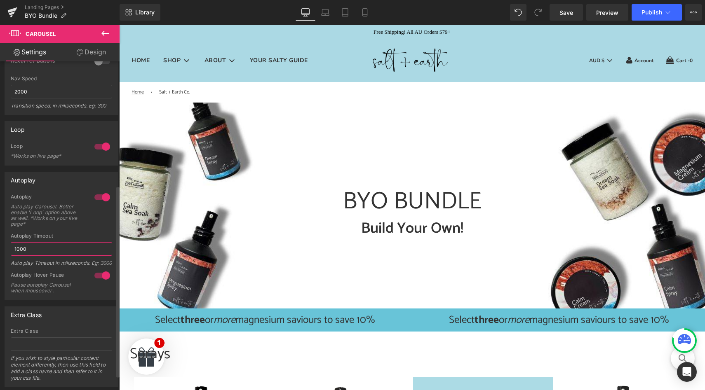
scroll to position [207, 0]
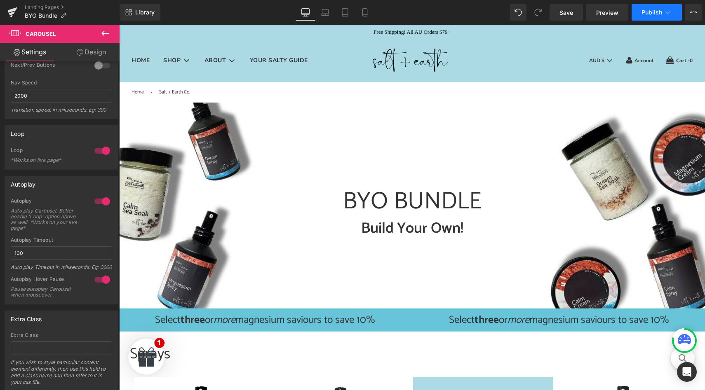
click at [651, 12] on span "Publish" at bounding box center [652, 12] width 21 height 7
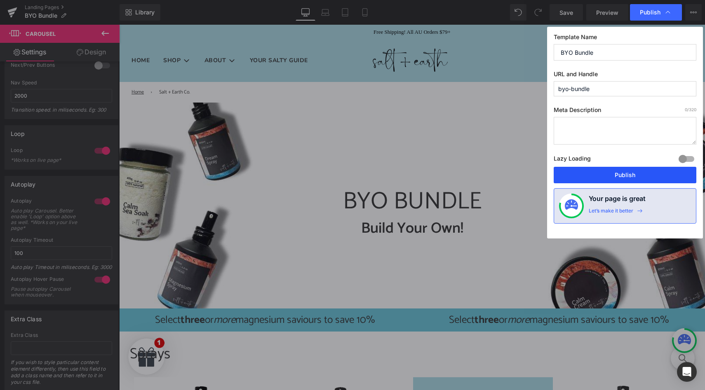
drag, startPoint x: 584, startPoint y: 175, endPoint x: 463, endPoint y: 150, distance: 122.9
click at [584, 175] on button "Publish" at bounding box center [625, 175] width 143 height 16
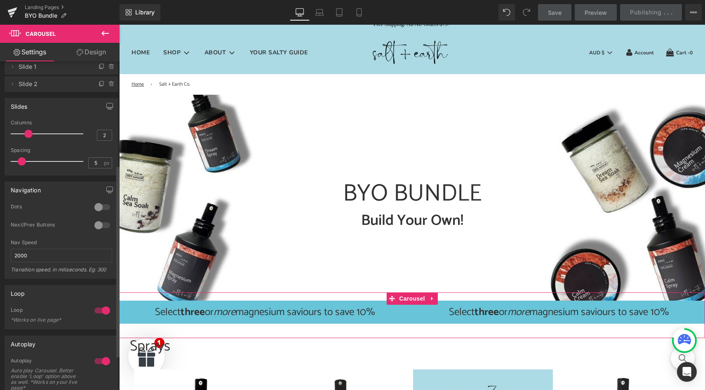
scroll to position [0, 0]
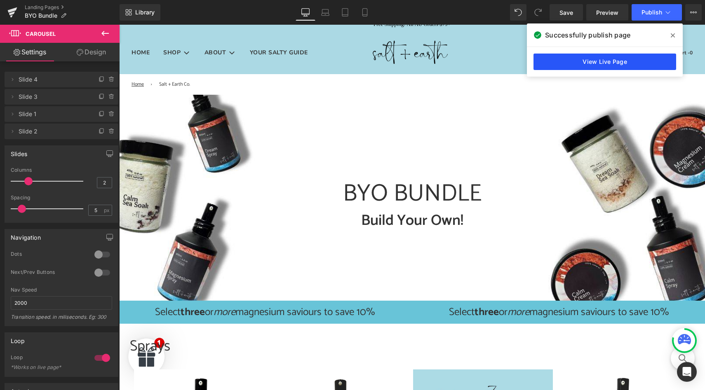
click at [594, 62] on link "View Live Page" at bounding box center [605, 62] width 143 height 16
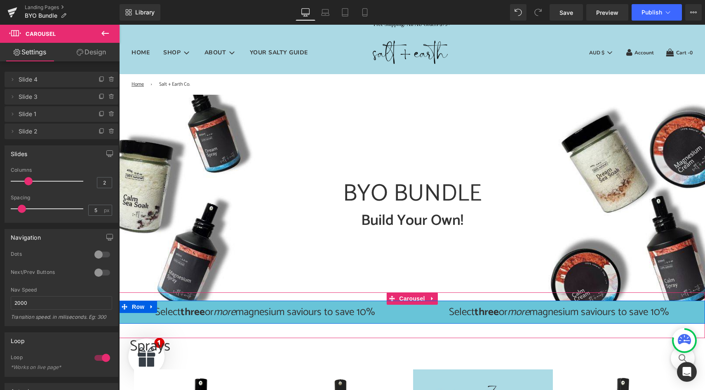
click at [413, 300] on span "Carousel" at bounding box center [412, 299] width 30 height 12
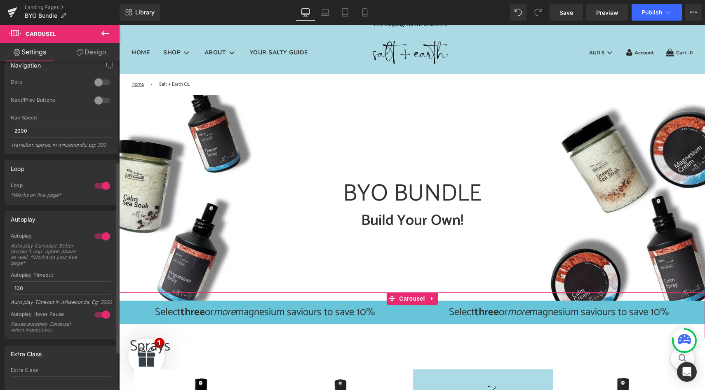
scroll to position [173, 0]
drag, startPoint x: 31, startPoint y: 289, endPoint x: 9, endPoint y: 288, distance: 21.5
click at [9, 288] on div "1 Autoplay Auto play Carousel. Better enable 'Loop' option above as well. *Work…" at bounding box center [61, 286] width 113 height 106
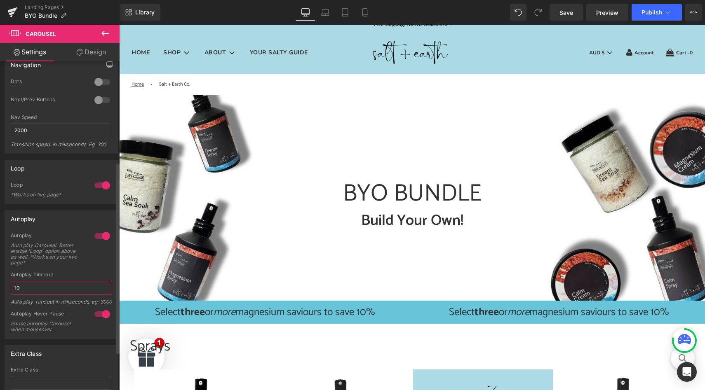
type input "1"
type input "2000"
click at [645, 14] on span "Publish" at bounding box center [652, 12] width 21 height 7
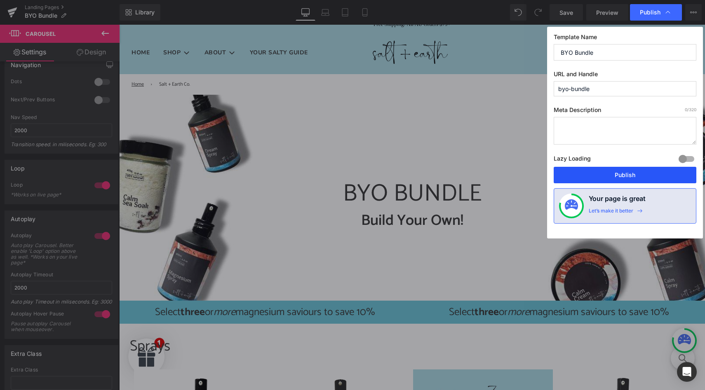
click at [589, 175] on button "Publish" at bounding box center [625, 175] width 143 height 16
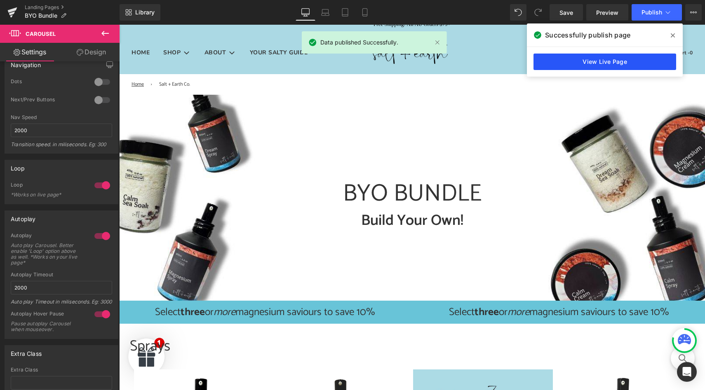
click at [603, 63] on link "View Live Page" at bounding box center [605, 62] width 143 height 16
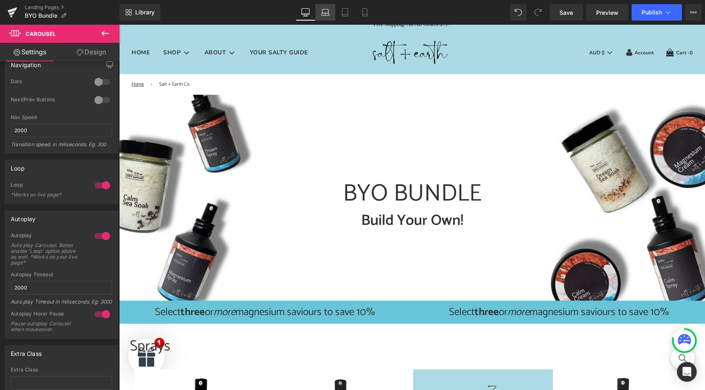
click at [327, 16] on icon at bounding box center [325, 12] width 8 height 8
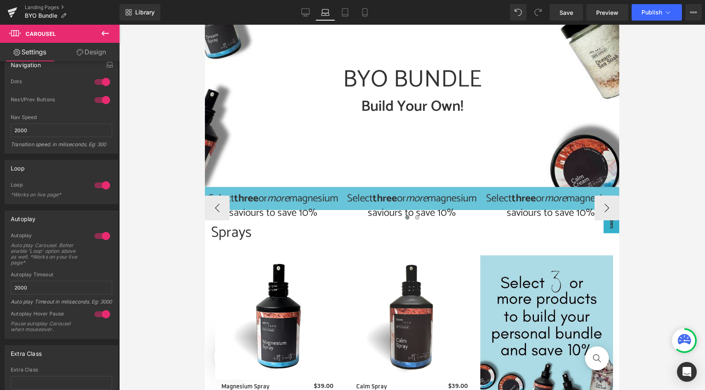
scroll to position [162, 0]
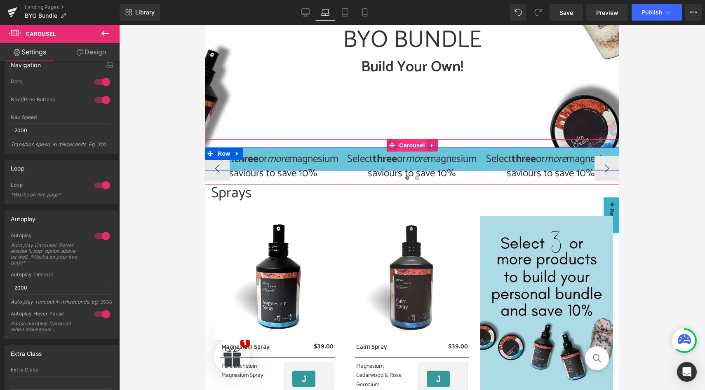
click at [412, 145] on span "Carousel" at bounding box center [412, 145] width 30 height 12
click at [99, 47] on link "Design" at bounding box center [91, 52] width 60 height 19
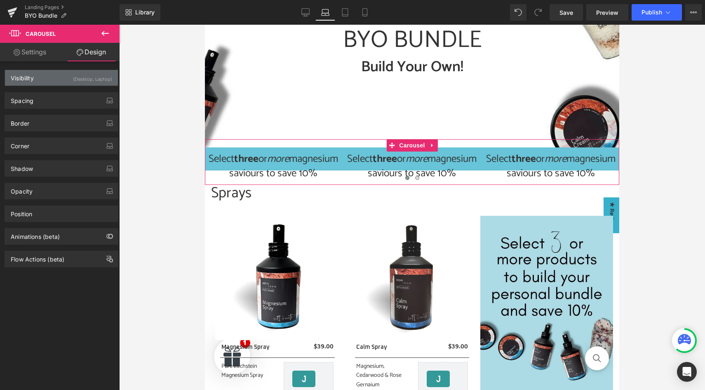
click at [91, 81] on div "(Desktop, Laptop)" at bounding box center [92, 77] width 39 height 14
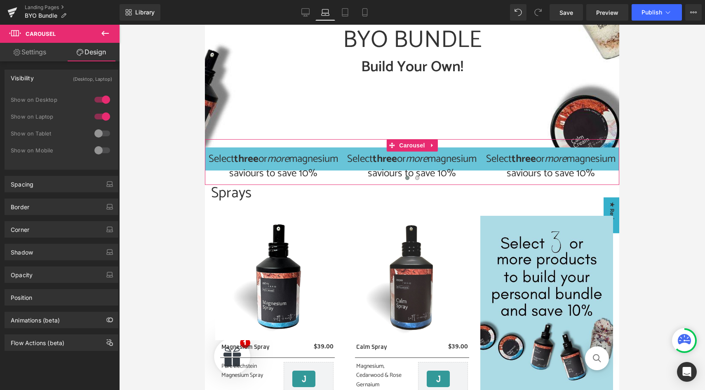
click at [91, 81] on div "(Desktop, Laptop)" at bounding box center [92, 77] width 39 height 14
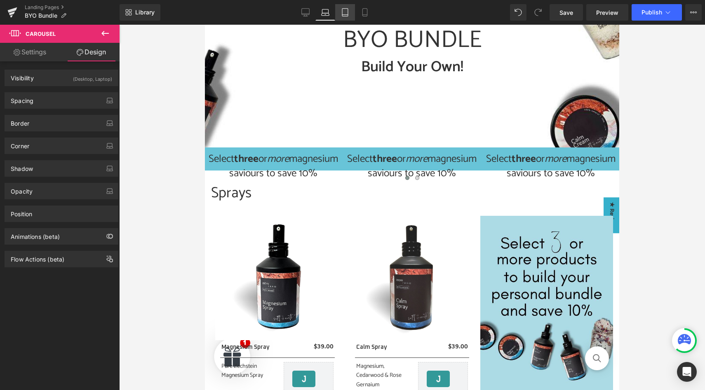
click at [350, 12] on link "Tablet" at bounding box center [345, 12] width 20 height 16
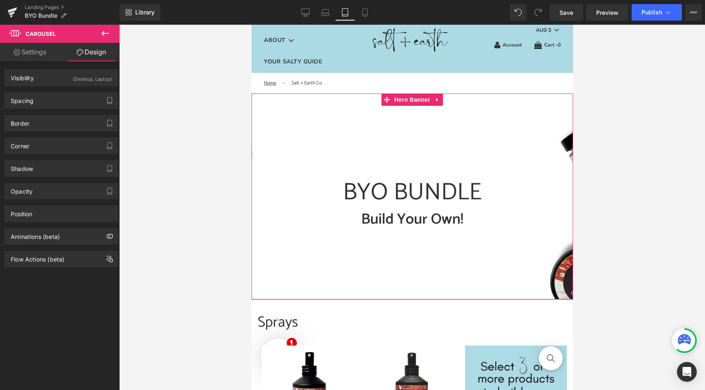
scroll to position [0, 0]
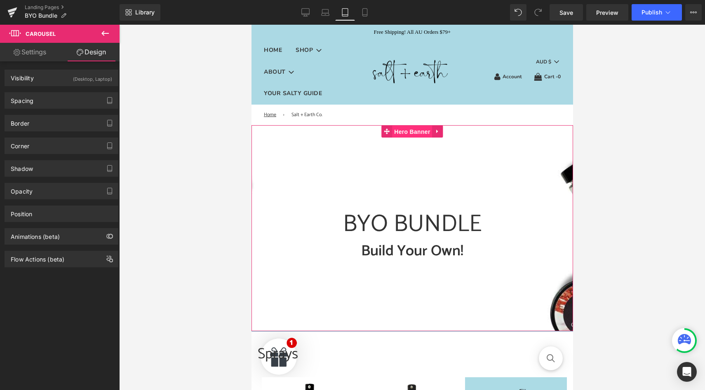
click at [409, 132] on span "Hero Banner" at bounding box center [412, 132] width 40 height 12
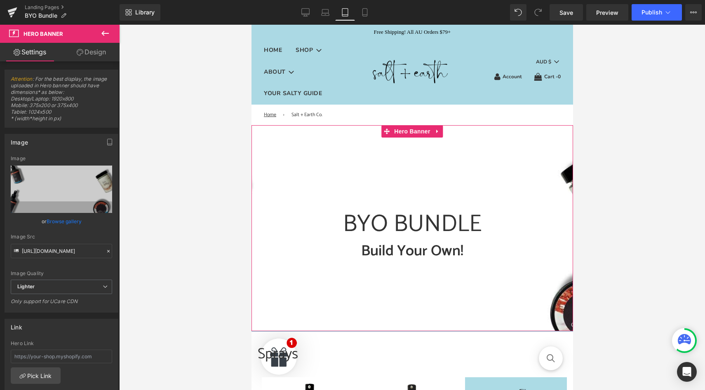
click at [86, 55] on link "Design" at bounding box center [91, 52] width 60 height 19
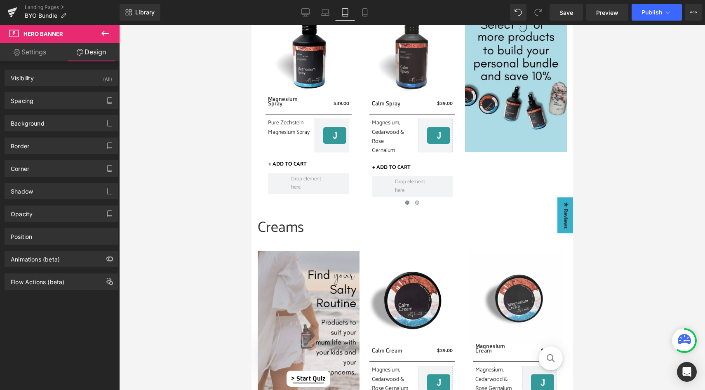
scroll to position [377, 0]
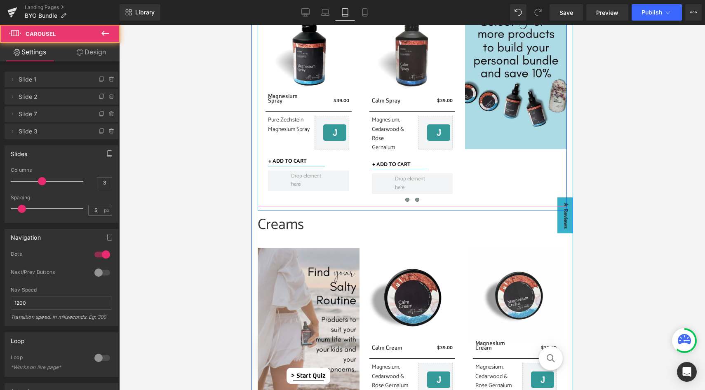
click at [417, 202] on span at bounding box center [417, 200] width 4 height 4
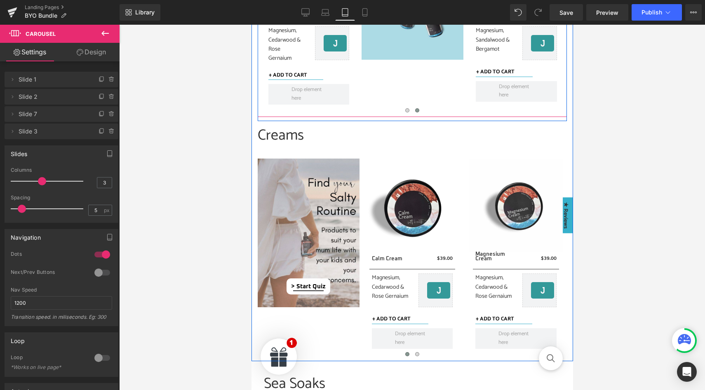
scroll to position [597, 0]
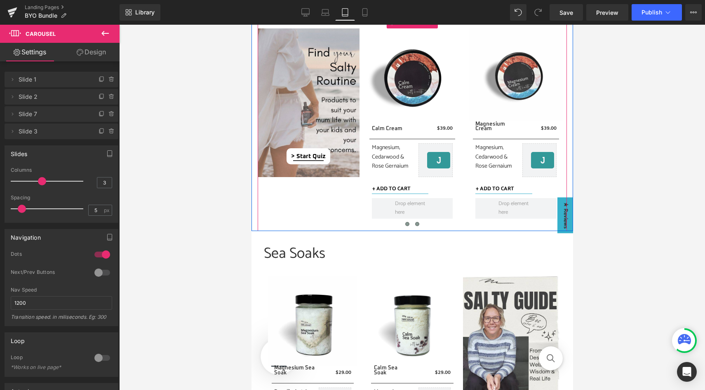
click at [418, 226] on span at bounding box center [417, 224] width 4 height 4
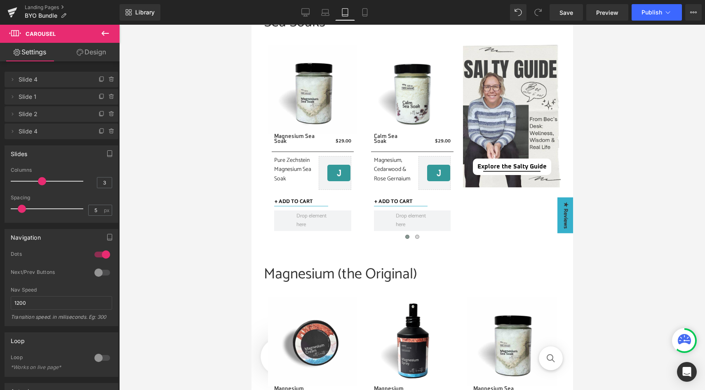
scroll to position [847, 0]
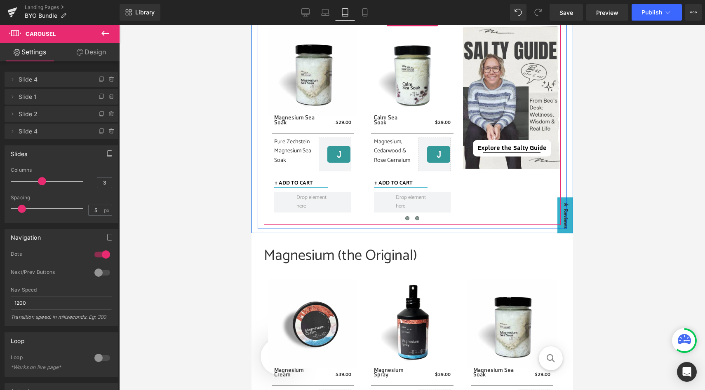
click at [418, 221] on span at bounding box center [417, 218] width 4 height 4
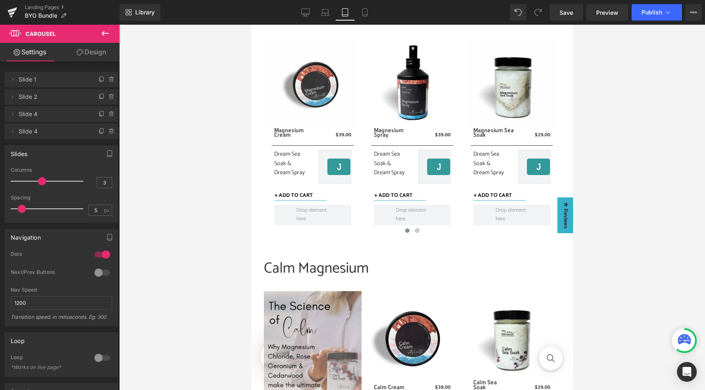
scroll to position [1090, 0]
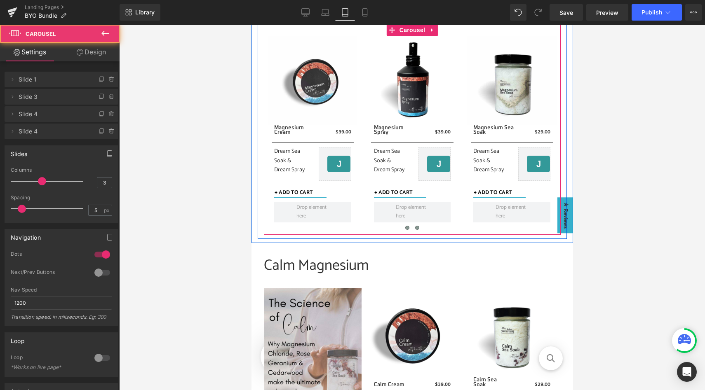
click at [418, 230] on span at bounding box center [417, 228] width 4 height 4
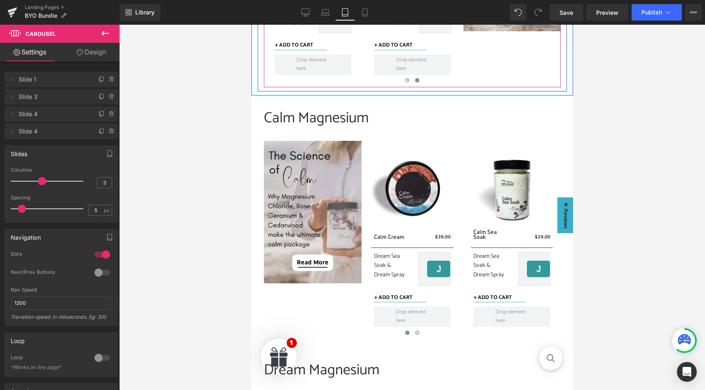
scroll to position [1239, 0]
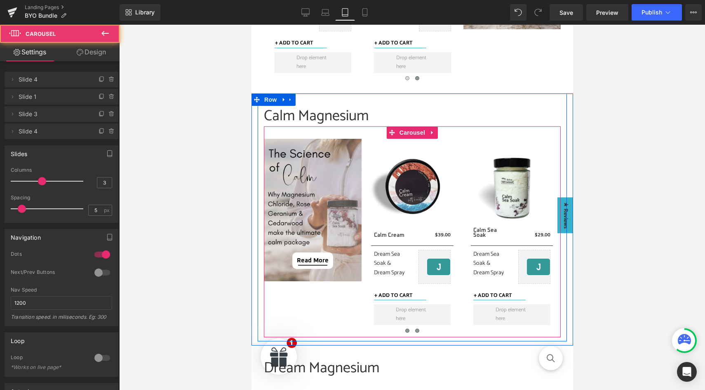
click at [417, 333] on span at bounding box center [417, 331] width 4 height 4
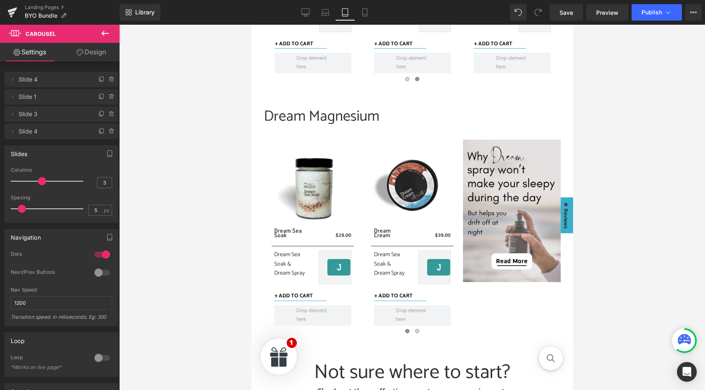
scroll to position [1492, 0]
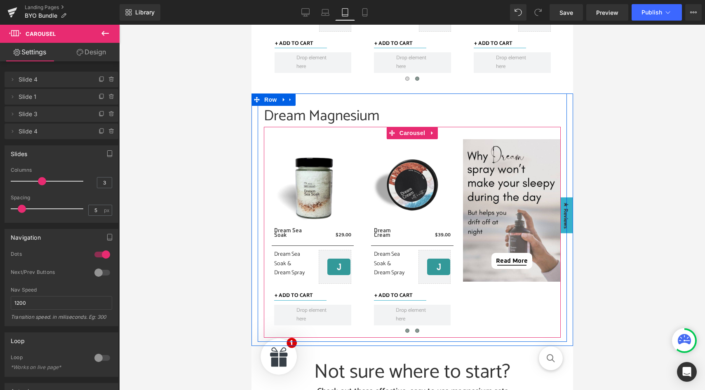
click at [416, 333] on span at bounding box center [417, 331] width 4 height 4
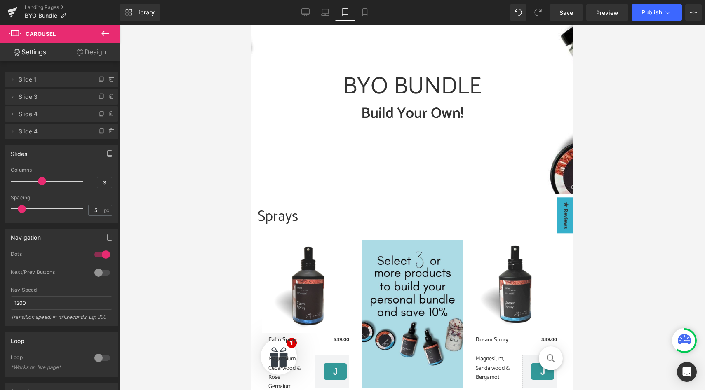
scroll to position [0, 0]
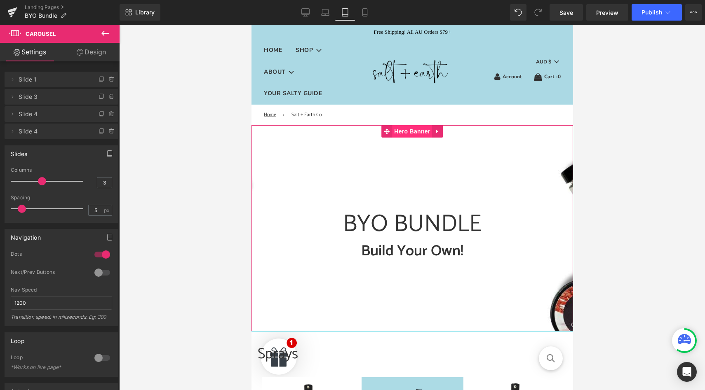
click at [407, 132] on span "Hero Banner" at bounding box center [412, 131] width 40 height 12
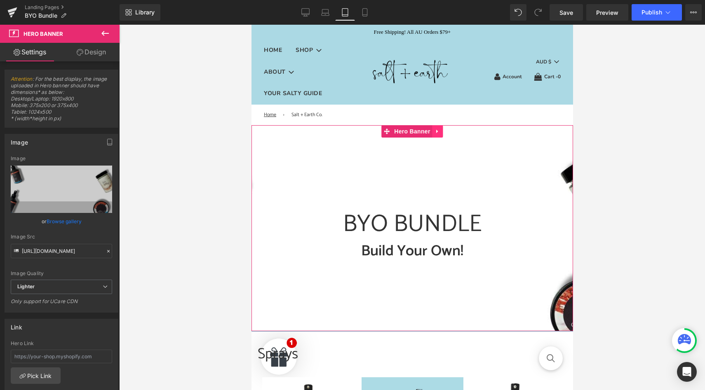
click at [438, 134] on icon at bounding box center [438, 131] width 6 height 6
click at [433, 133] on icon at bounding box center [432, 131] width 6 height 6
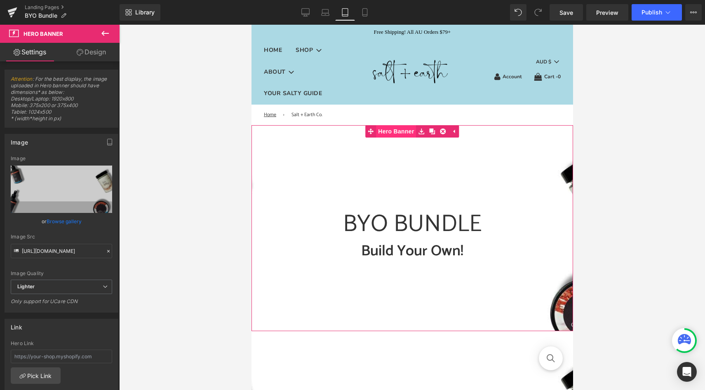
click at [398, 130] on span "Hero Banner" at bounding box center [396, 131] width 40 height 12
click at [95, 51] on link "Design" at bounding box center [91, 52] width 60 height 19
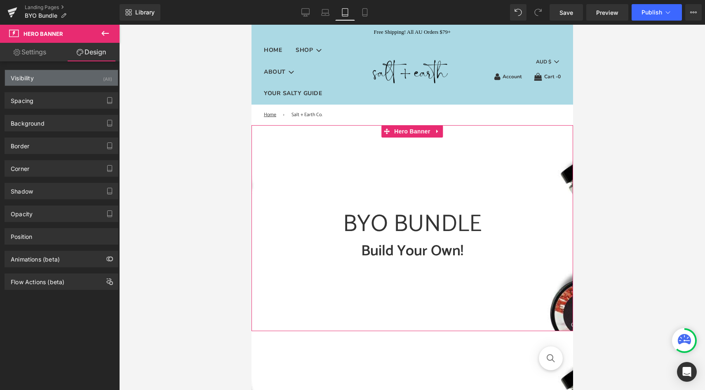
click at [93, 79] on div "Visibility (All)" at bounding box center [61, 78] width 113 height 16
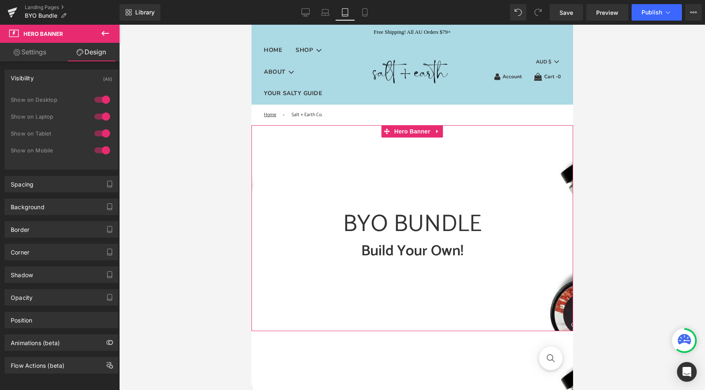
click at [99, 133] on div at bounding box center [102, 133] width 20 height 13
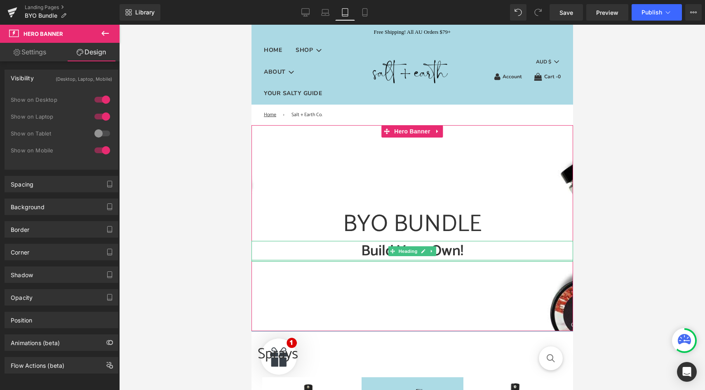
scroll to position [19, 0]
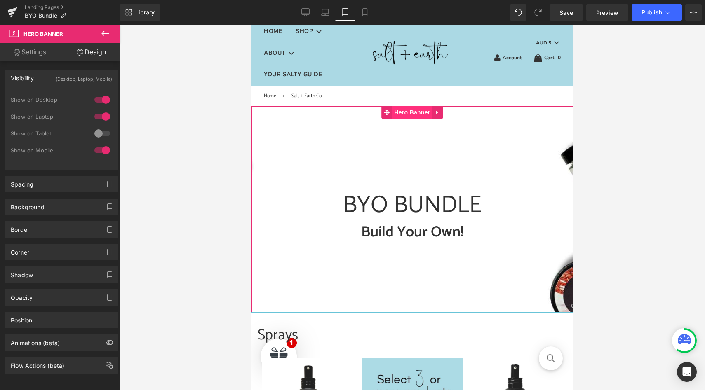
click at [409, 113] on span "Hero Banner" at bounding box center [412, 112] width 40 height 12
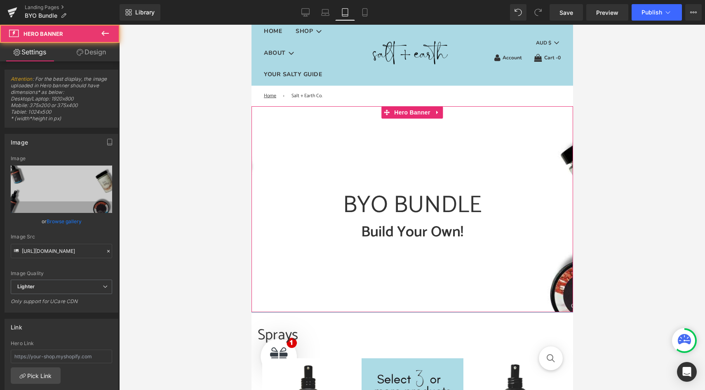
click at [93, 53] on link "Design" at bounding box center [91, 52] width 60 height 19
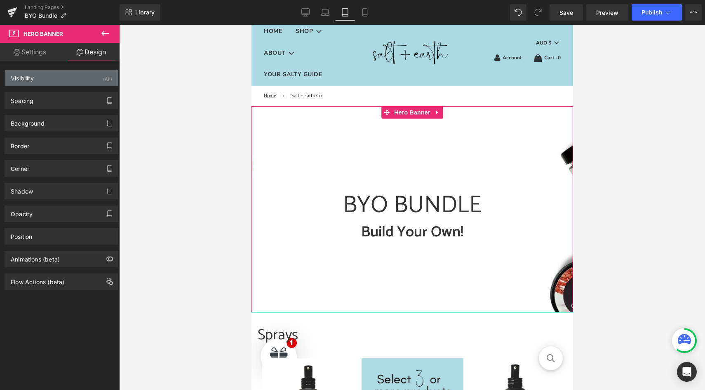
click at [96, 80] on div "Visibility (All)" at bounding box center [61, 78] width 113 height 16
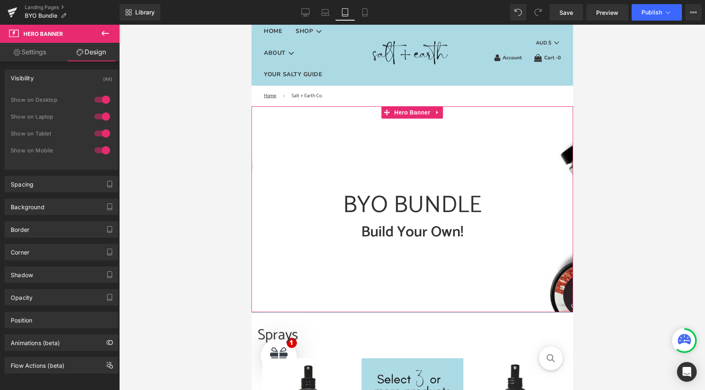
click at [99, 106] on div at bounding box center [102, 99] width 20 height 13
click at [99, 117] on div at bounding box center [102, 116] width 20 height 13
click at [99, 153] on div at bounding box center [102, 150] width 20 height 13
click at [415, 113] on span "Hero Banner" at bounding box center [412, 112] width 40 height 12
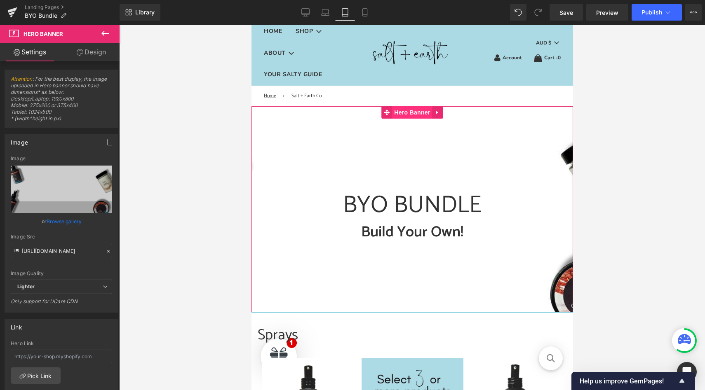
click at [409, 116] on span "Hero Banner" at bounding box center [412, 112] width 40 height 12
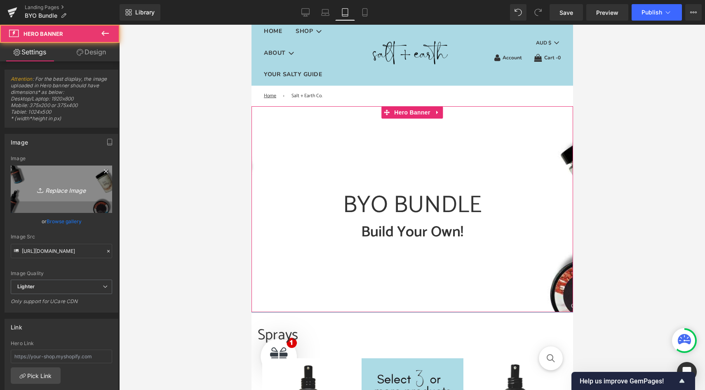
click at [53, 193] on icon "Replace Image" at bounding box center [61, 189] width 66 height 10
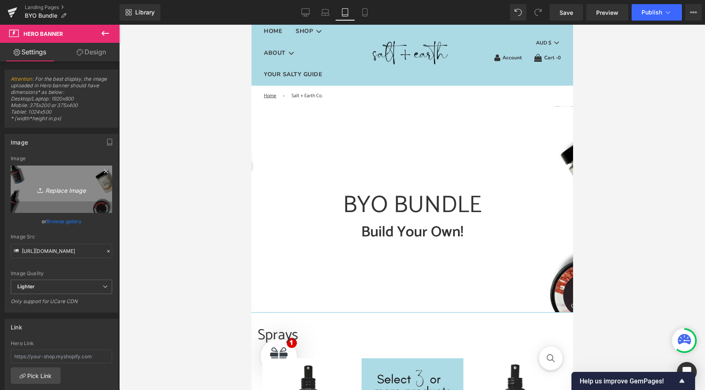
type input "C:\fakepath\BYO Hero Image Tablet.jpg"
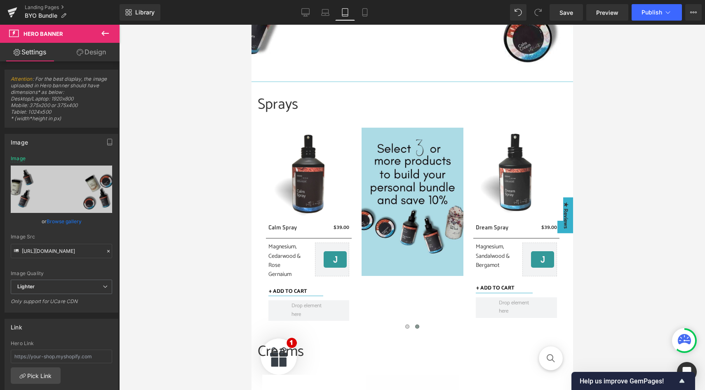
scroll to position [0, 0]
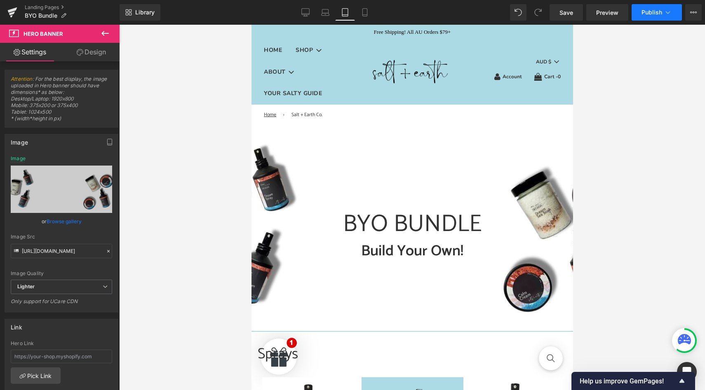
click at [648, 17] on button "Publish" at bounding box center [657, 12] width 50 height 16
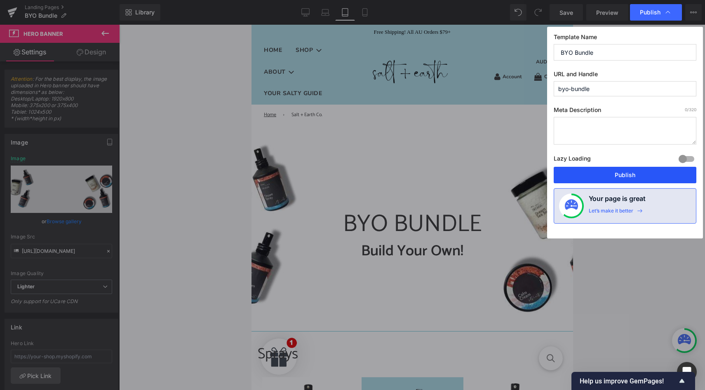
click at [610, 175] on button "Publish" at bounding box center [625, 175] width 143 height 16
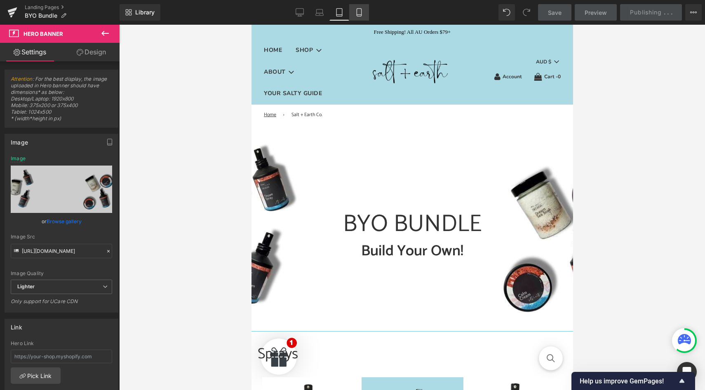
click at [357, 13] on icon at bounding box center [359, 12] width 8 height 8
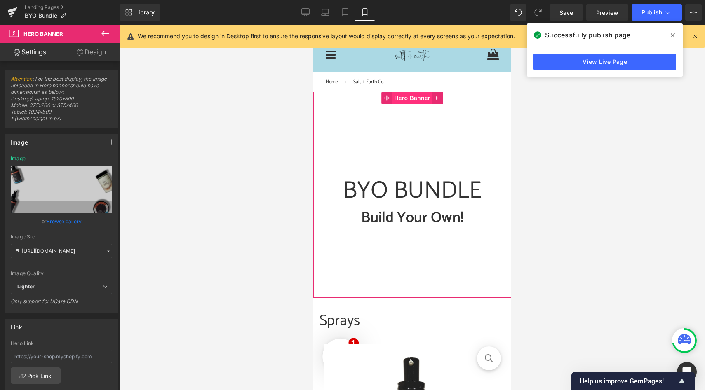
click at [402, 99] on span "Hero Banner" at bounding box center [412, 98] width 40 height 12
click at [93, 52] on link "Design" at bounding box center [91, 52] width 60 height 19
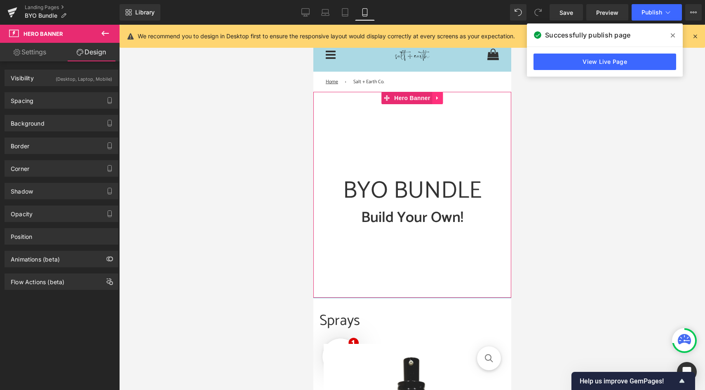
click at [438, 102] on link at bounding box center [437, 98] width 11 height 12
click at [429, 99] on icon at bounding box center [432, 98] width 6 height 6
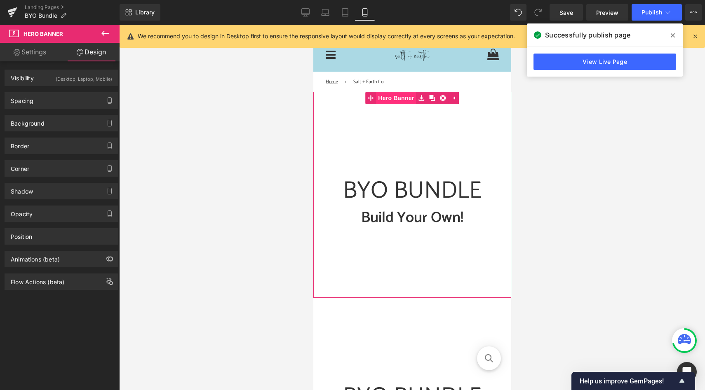
click at [401, 97] on span "Hero Banner" at bounding box center [396, 98] width 40 height 12
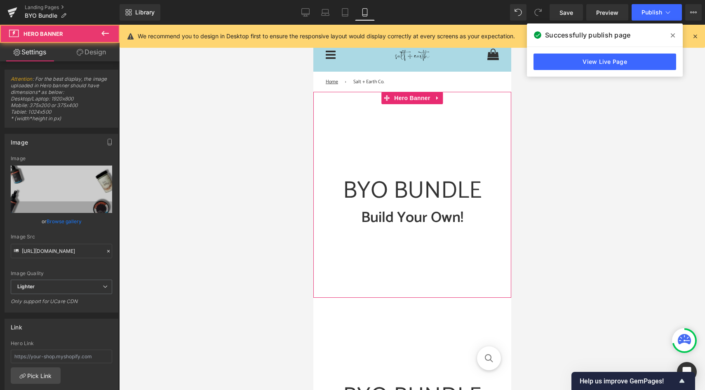
click at [93, 50] on link "Design" at bounding box center [91, 52] width 60 height 19
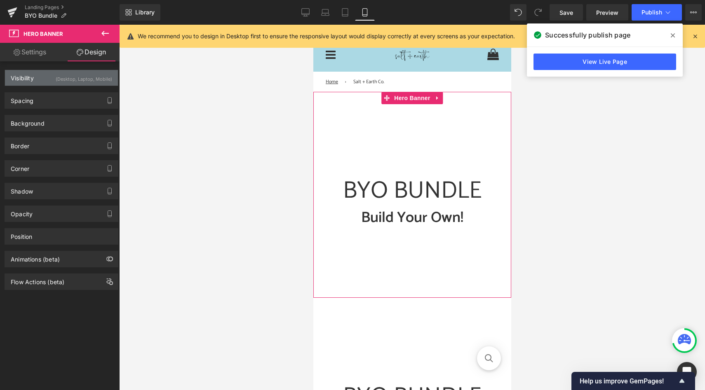
click at [72, 83] on div "(Desktop, Laptop, Mobile)" at bounding box center [84, 77] width 56 height 14
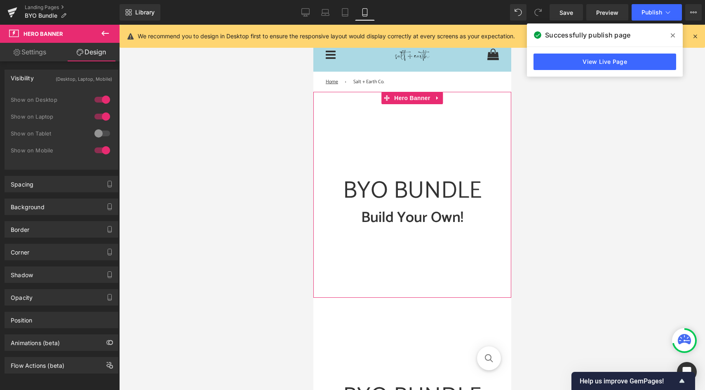
click at [100, 151] on div at bounding box center [102, 150] width 20 height 13
click at [409, 99] on span "Hero Banner" at bounding box center [412, 98] width 40 height 12
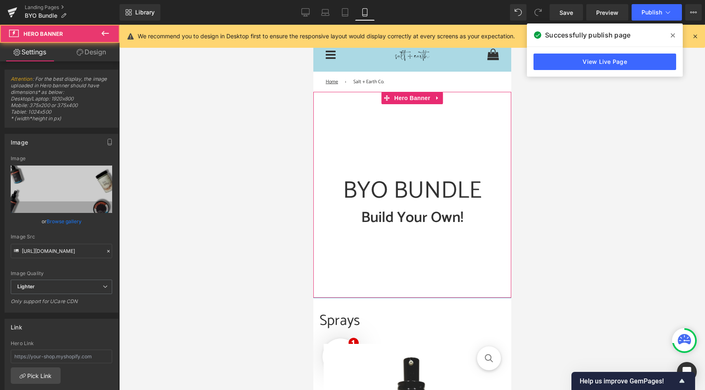
click at [97, 53] on link "Design" at bounding box center [91, 52] width 60 height 19
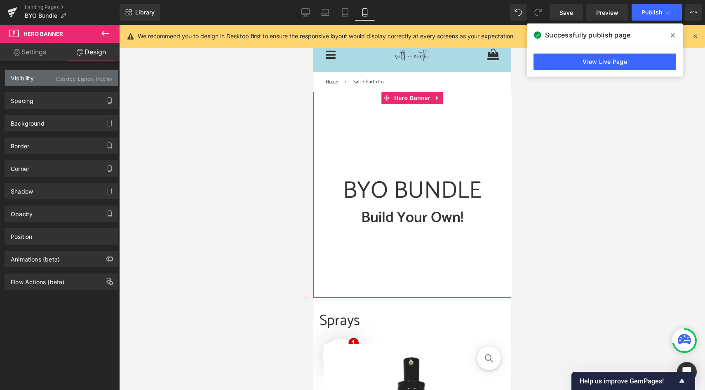
click at [94, 78] on div "(Desktop, Laptop, Mobile)" at bounding box center [84, 77] width 56 height 14
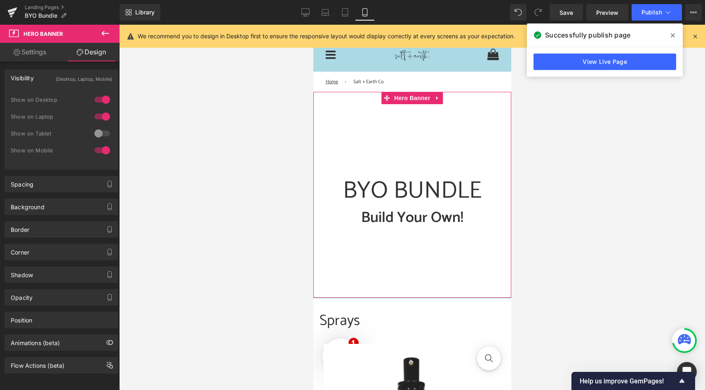
click at [98, 113] on div at bounding box center [102, 116] width 20 height 13
click at [98, 97] on div at bounding box center [102, 99] width 20 height 13
click at [408, 97] on span "Hero Banner" at bounding box center [412, 98] width 40 height 12
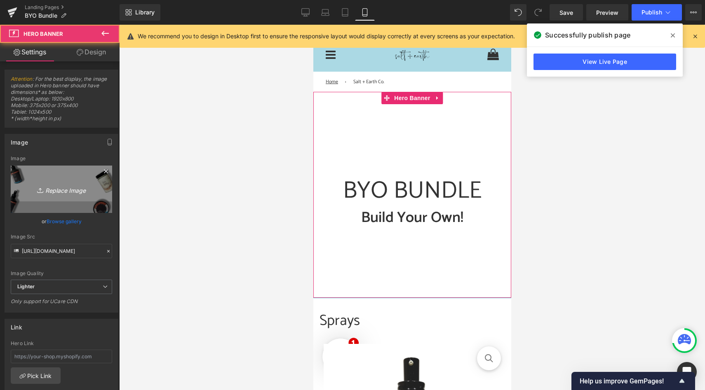
click at [71, 185] on icon "Replace Image" at bounding box center [61, 189] width 66 height 10
click at [59, 191] on icon "Replace Image" at bounding box center [61, 189] width 66 height 10
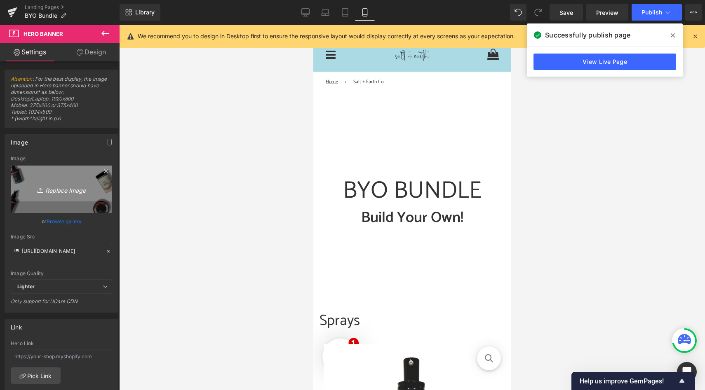
type input "C:\fakepath\BYO Bundle Mobile.jpg"
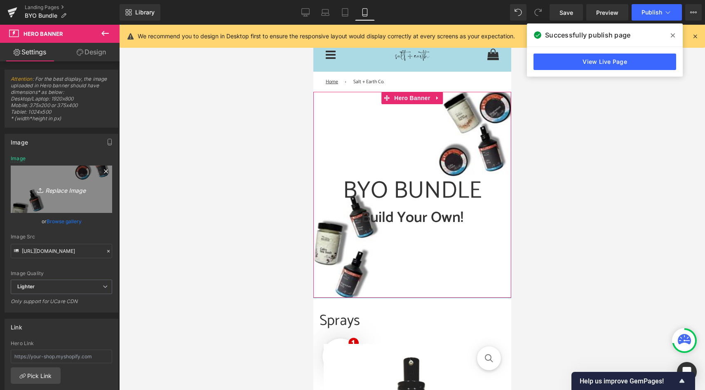
click at [55, 192] on icon "Replace Image" at bounding box center [61, 189] width 66 height 10
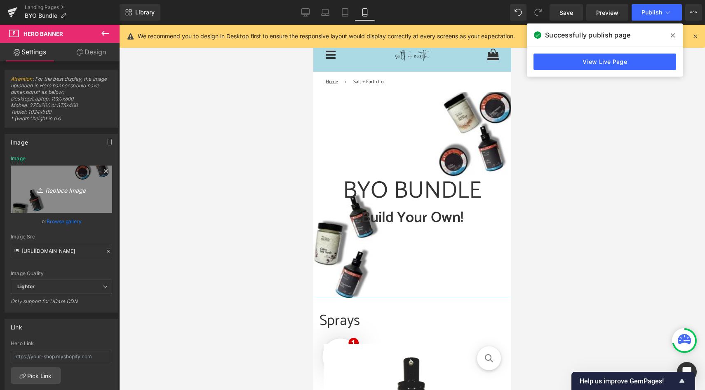
type input "C:\fakepath\BYO Mobile.jpg"
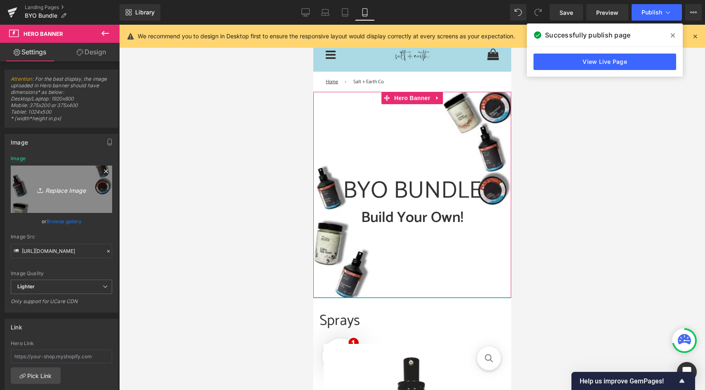
click at [55, 189] on icon "Replace Image" at bounding box center [61, 189] width 66 height 10
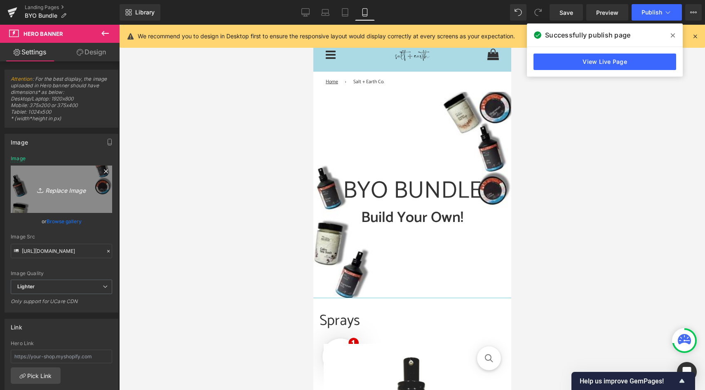
type input "C:\fakepath\BYO Bundle Mobile.jpg"
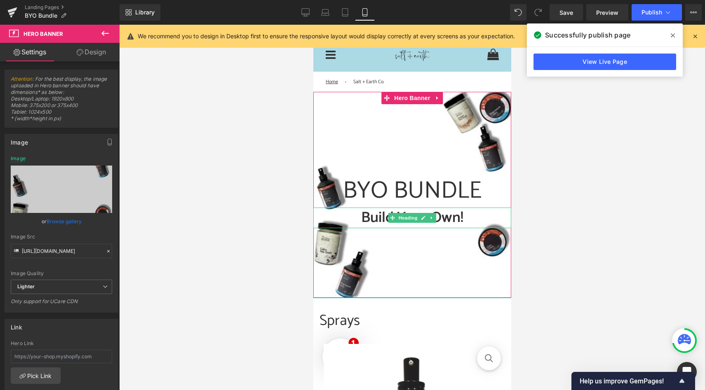
scroll to position [6, 0]
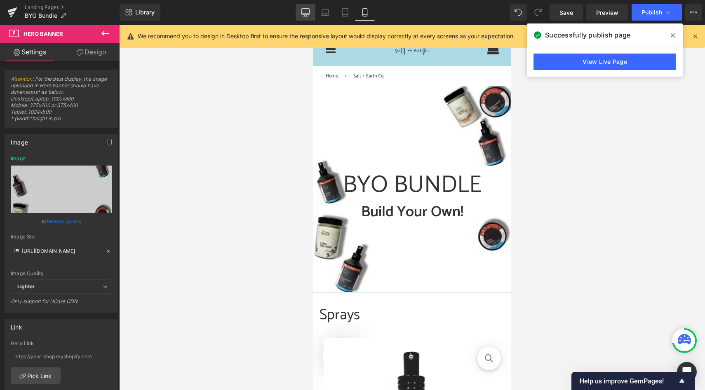
click at [308, 11] on icon at bounding box center [305, 12] width 8 height 8
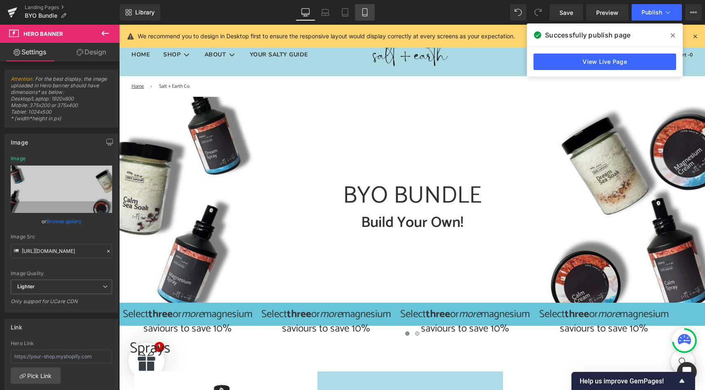
scroll to position [0, 0]
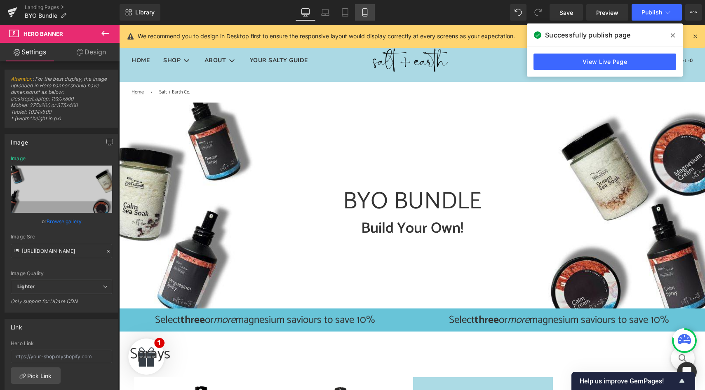
click at [362, 11] on icon at bounding box center [365, 12] width 8 height 8
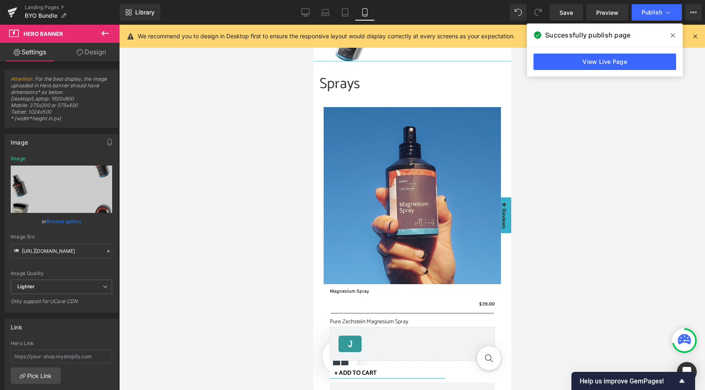
scroll to position [210, 0]
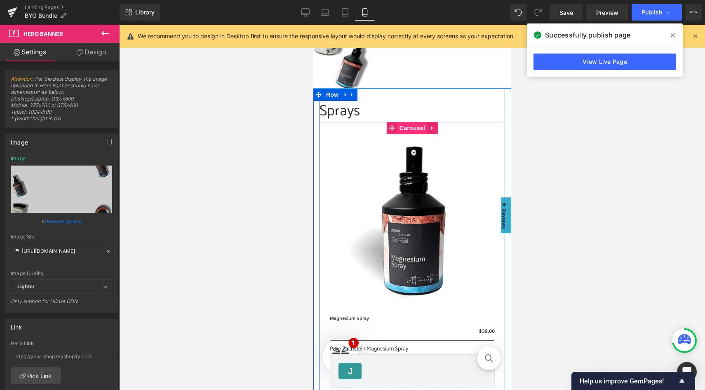
click at [409, 129] on span "Carousel" at bounding box center [412, 128] width 30 height 12
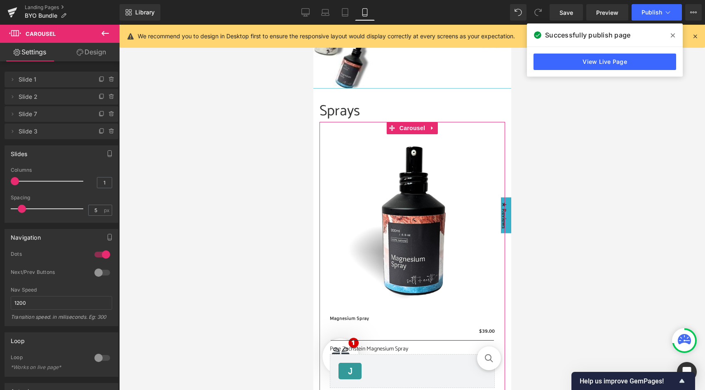
click at [85, 55] on link "Design" at bounding box center [91, 52] width 60 height 19
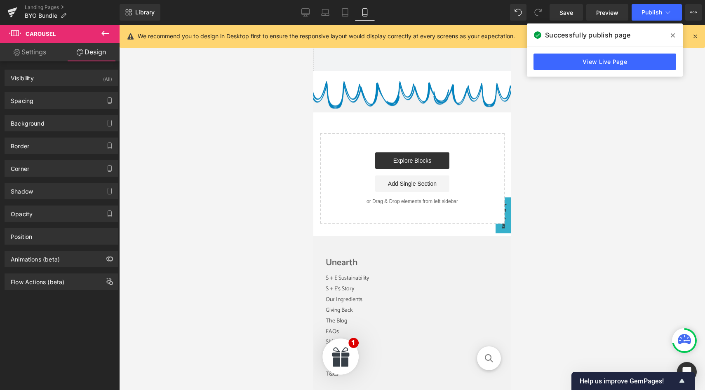
scroll to position [2996, 0]
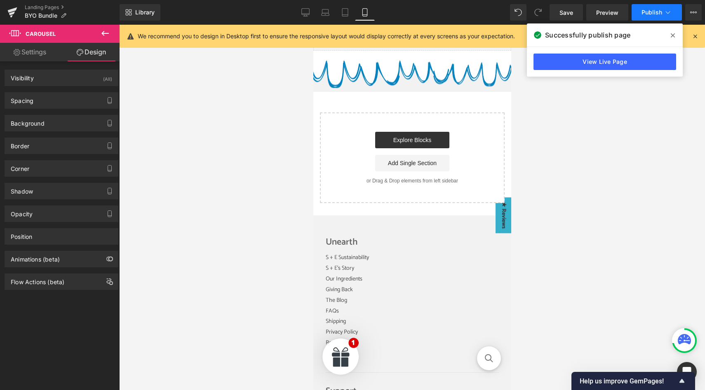
click at [656, 13] on span "Publish" at bounding box center [652, 12] width 21 height 7
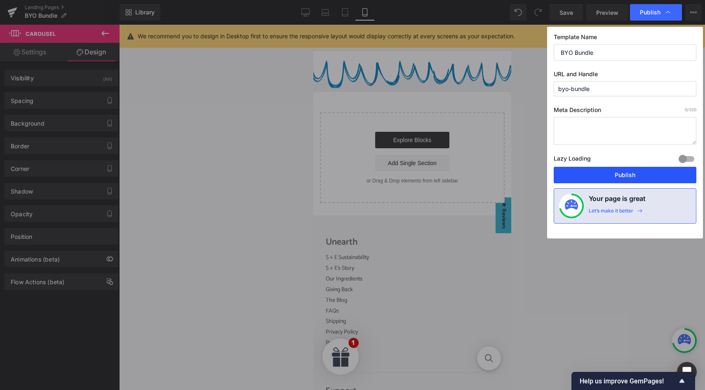
click at [616, 176] on button "Publish" at bounding box center [625, 175] width 143 height 16
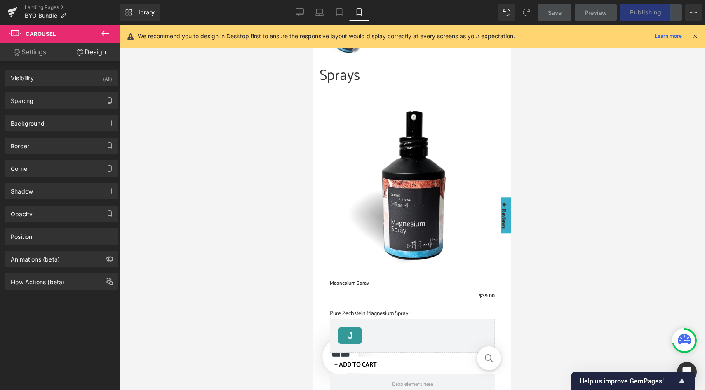
scroll to position [212, 0]
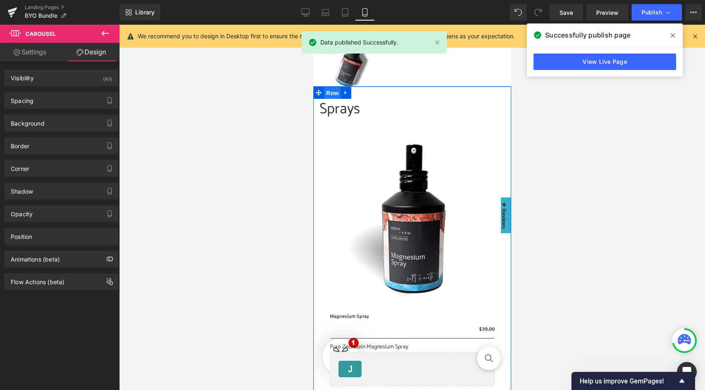
click at [332, 96] on span "Row" at bounding box center [332, 93] width 16 height 12
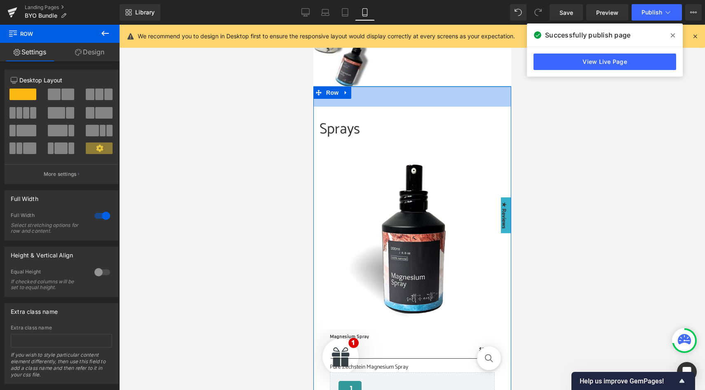
drag, startPoint x: 366, startPoint y: 87, endPoint x: 366, endPoint y: 106, distance: 19.8
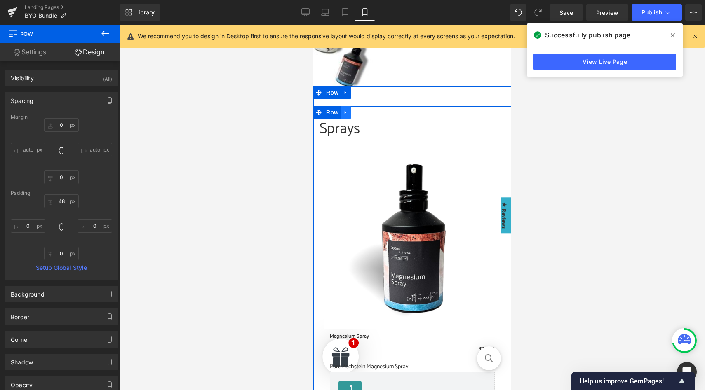
click at [341, 115] on link at bounding box center [345, 112] width 11 height 12
click at [334, 114] on span "Row" at bounding box center [332, 113] width 16 height 12
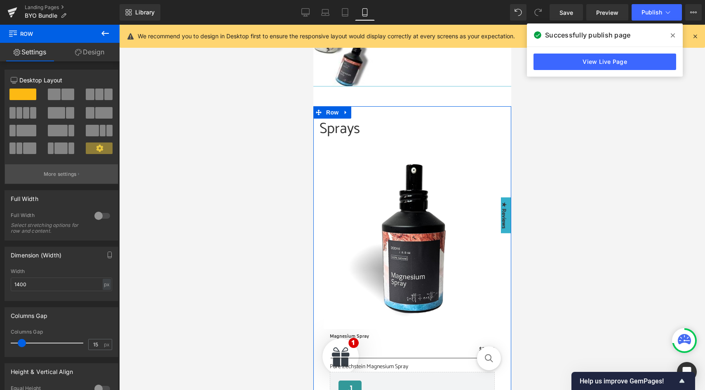
click at [67, 178] on p "More settings" at bounding box center [60, 174] width 33 height 7
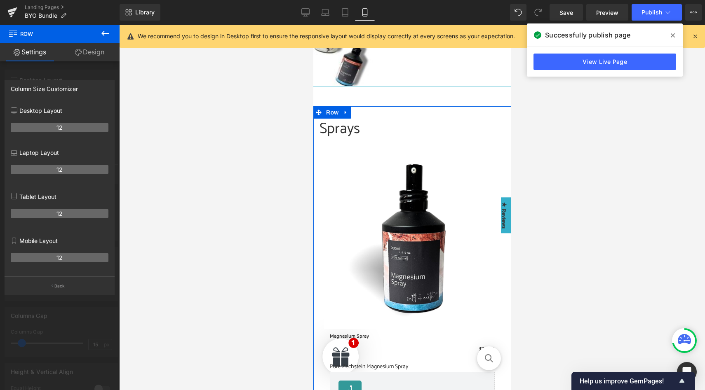
click at [97, 71] on div at bounding box center [60, 210] width 120 height 370
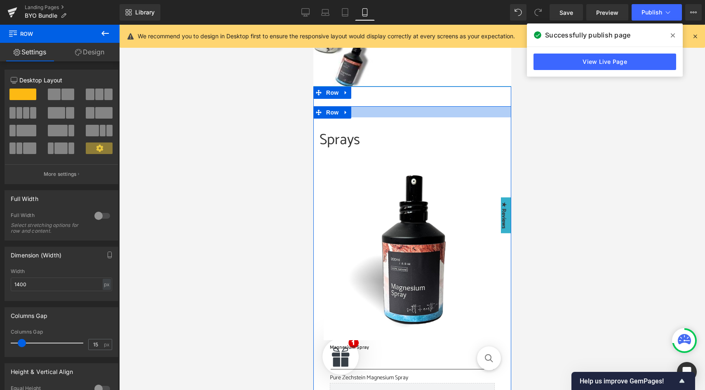
drag, startPoint x: 366, startPoint y: 107, endPoint x: 366, endPoint y: 118, distance: 11.5
click at [366, 118] on div "Sprays Heading Sale Off (P) Image Magnesium Spray (P) Title $0 $39.00" at bounding box center [412, 295] width 198 height 378
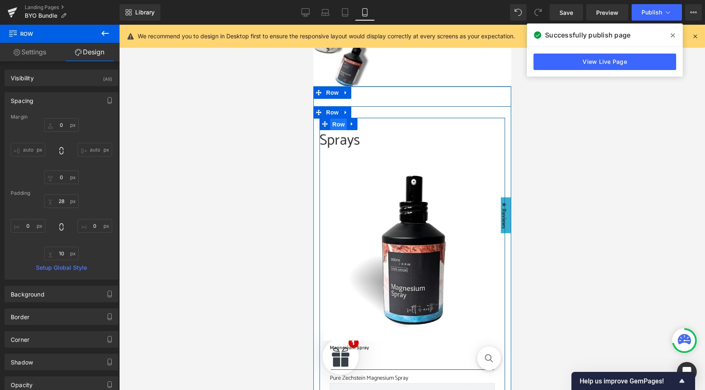
click at [338, 125] on span "Row" at bounding box center [338, 124] width 16 height 12
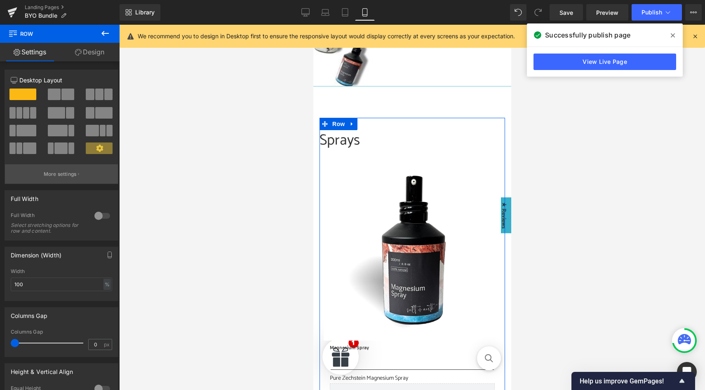
click at [72, 176] on p "More settings" at bounding box center [60, 174] width 33 height 7
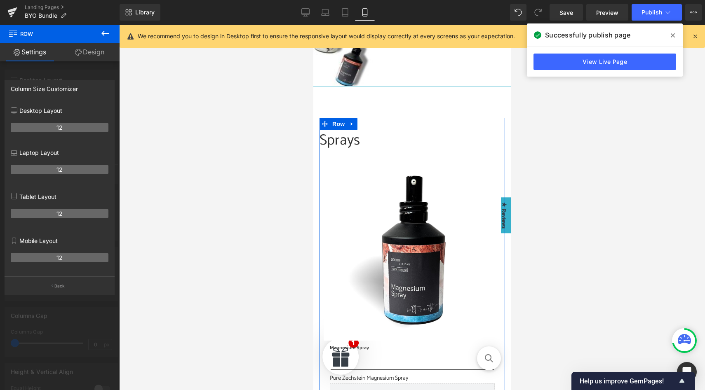
click at [61, 261] on th "12" at bounding box center [60, 258] width 98 height 9
click at [61, 292] on button "Back" at bounding box center [60, 286] width 110 height 19
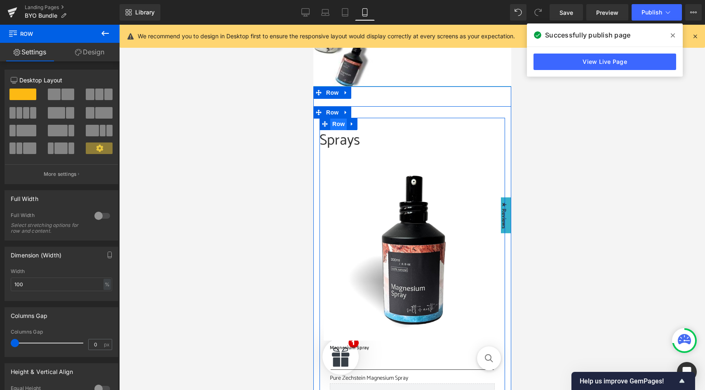
click at [340, 126] on span "Row" at bounding box center [338, 124] width 16 height 12
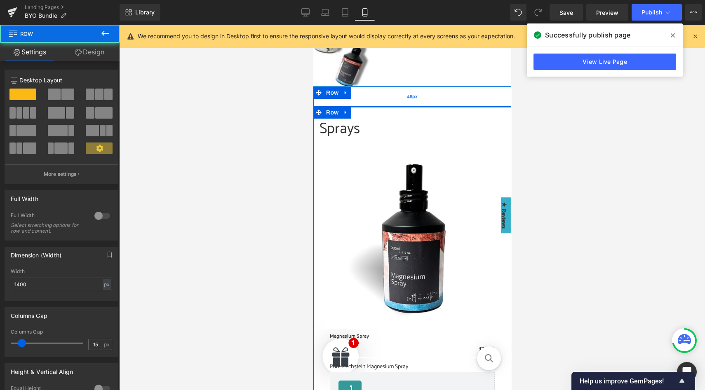
drag, startPoint x: 372, startPoint y: 117, endPoint x: 373, endPoint y: 103, distance: 14.5
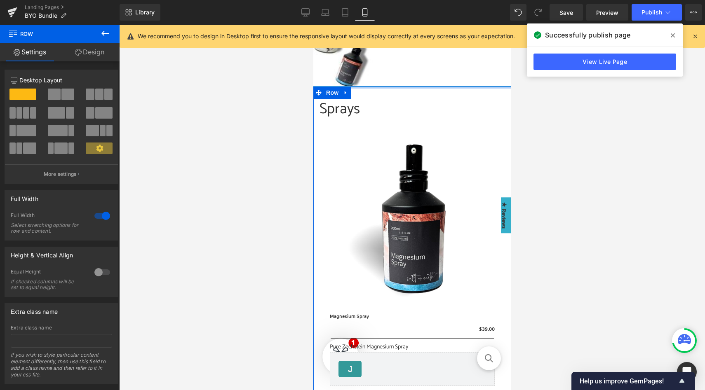
drag, startPoint x: 375, startPoint y: 103, endPoint x: 378, endPoint y: 81, distance: 22.0
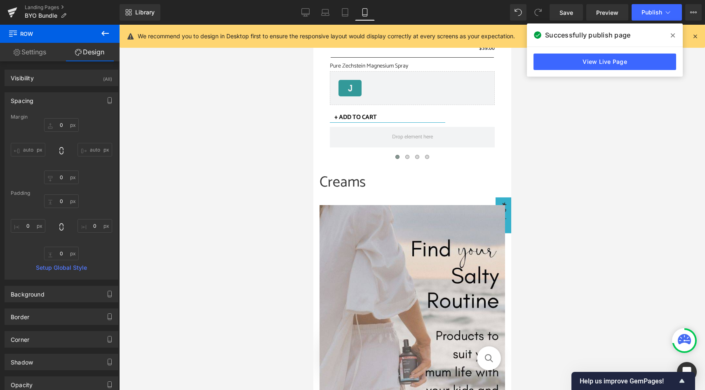
scroll to position [456, 0]
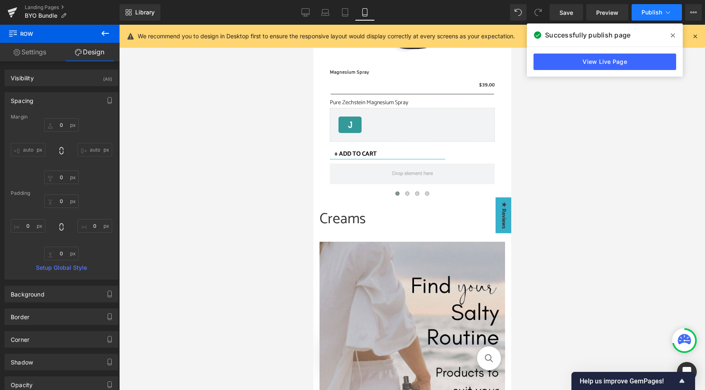
click at [666, 18] on button "Publish" at bounding box center [657, 12] width 50 height 16
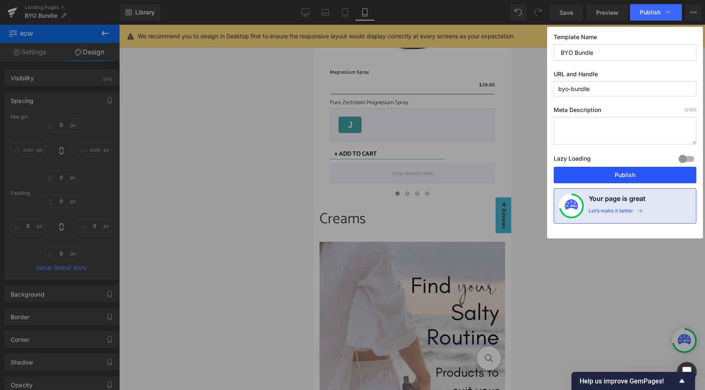
click at [585, 170] on button "Publish" at bounding box center [625, 175] width 143 height 16
